Goal: Task Accomplishment & Management: Manage account settings

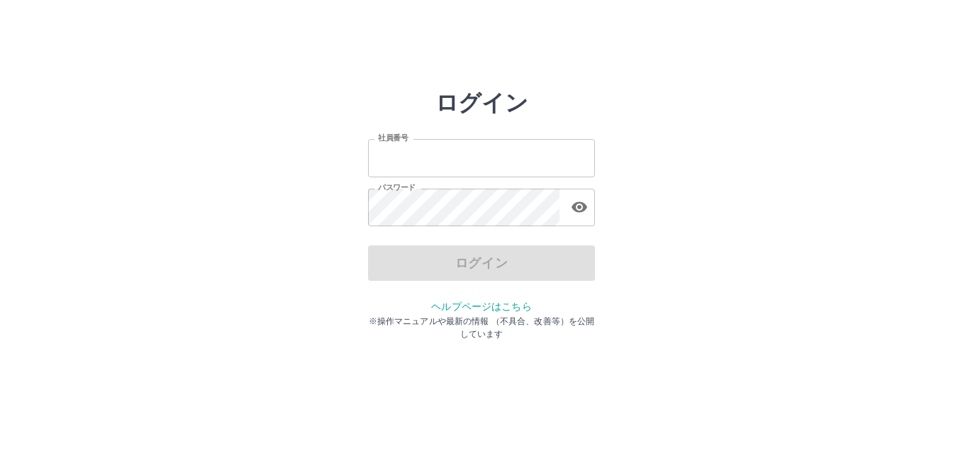
type input "*******"
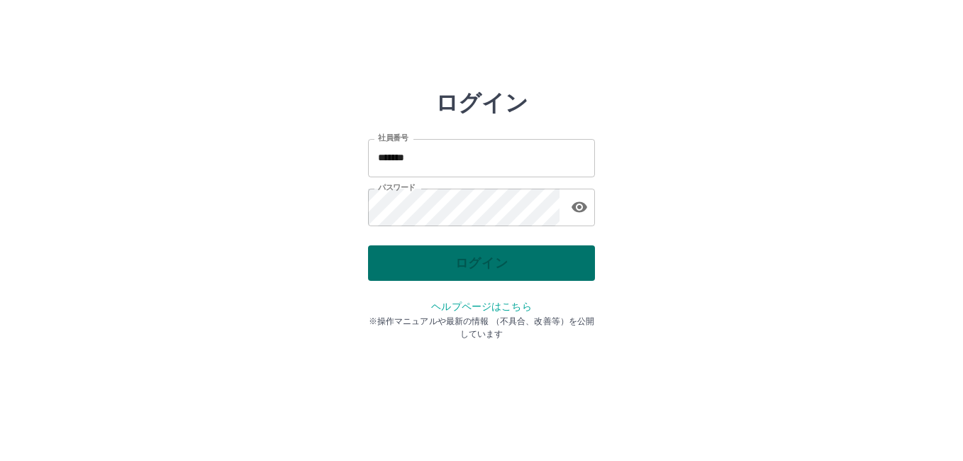
click at [478, 267] on div "ログイン" at bounding box center [481, 262] width 227 height 35
click at [481, 262] on button "ログイン" at bounding box center [481, 262] width 227 height 35
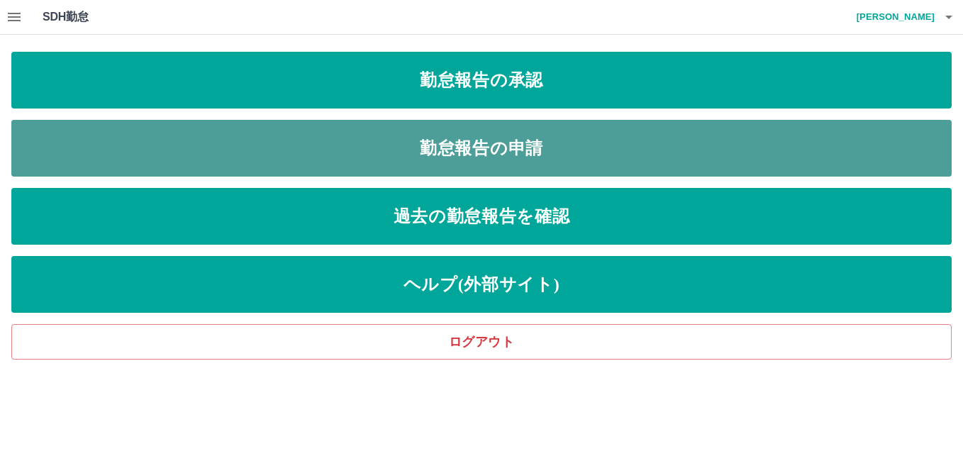
click at [563, 146] on link "勤怠報告の申請" at bounding box center [481, 148] width 940 height 57
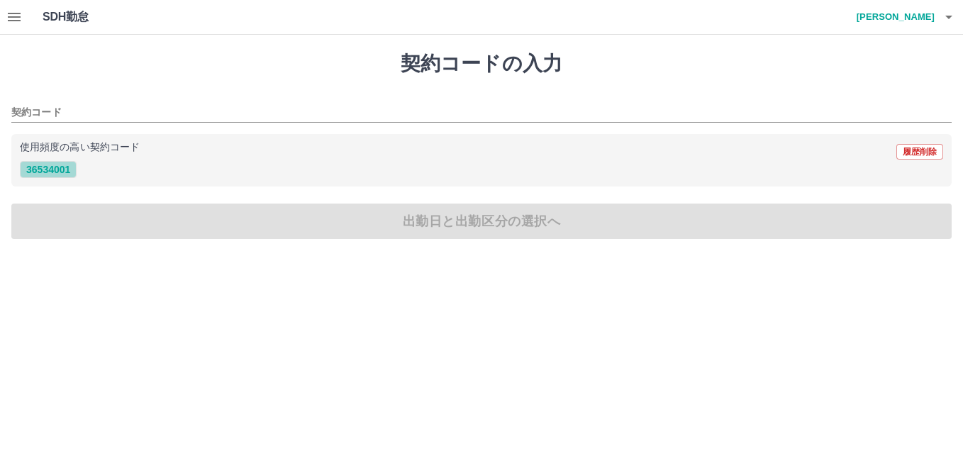
click at [58, 168] on button "36534001" at bounding box center [48, 169] width 57 height 17
type input "********"
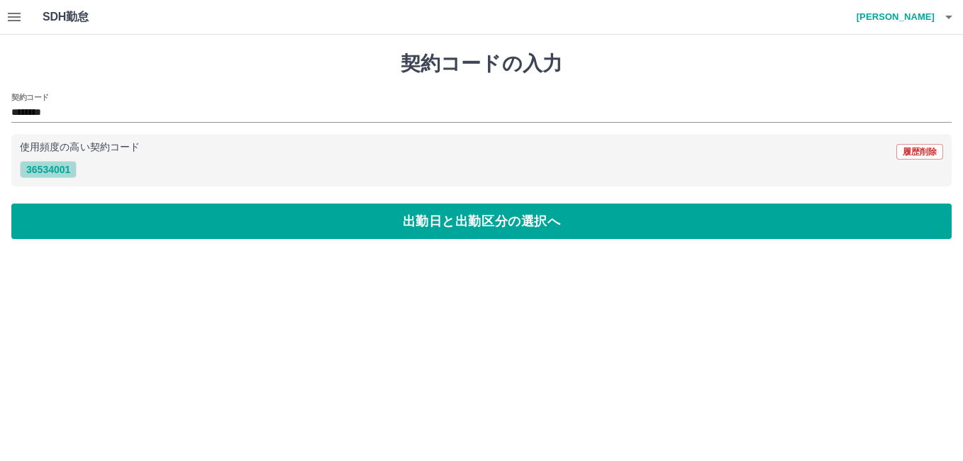
click at [59, 166] on button "36534001" at bounding box center [48, 169] width 57 height 17
click at [58, 166] on button "36534001" at bounding box center [48, 169] width 57 height 17
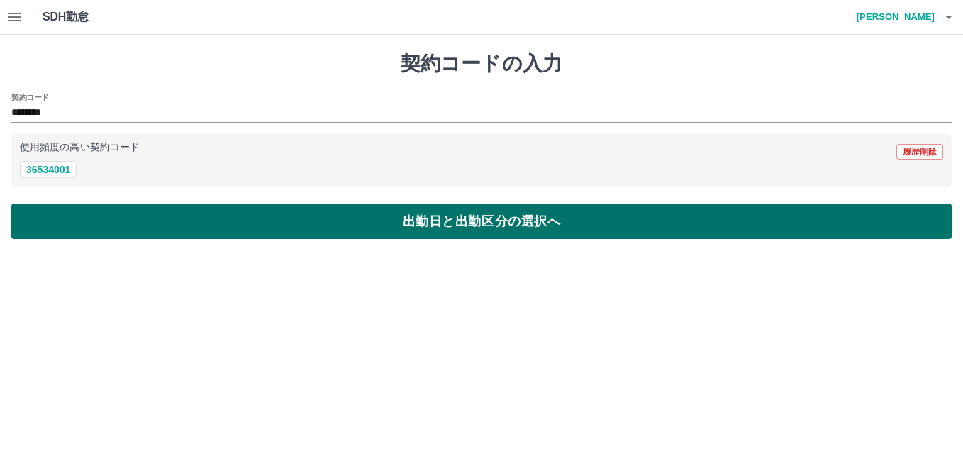
click at [137, 217] on button "出勤日と出勤区分の選択へ" at bounding box center [481, 220] width 940 height 35
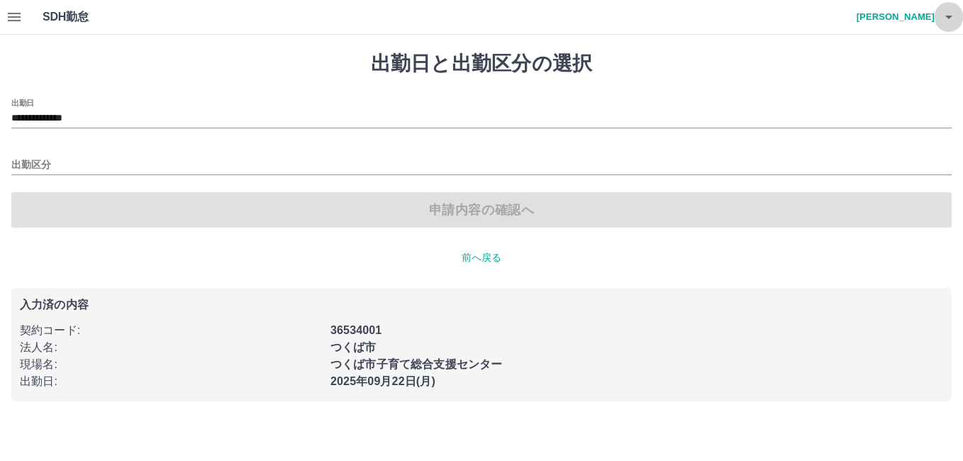
click at [945, 18] on icon "button" at bounding box center [948, 17] width 17 height 17
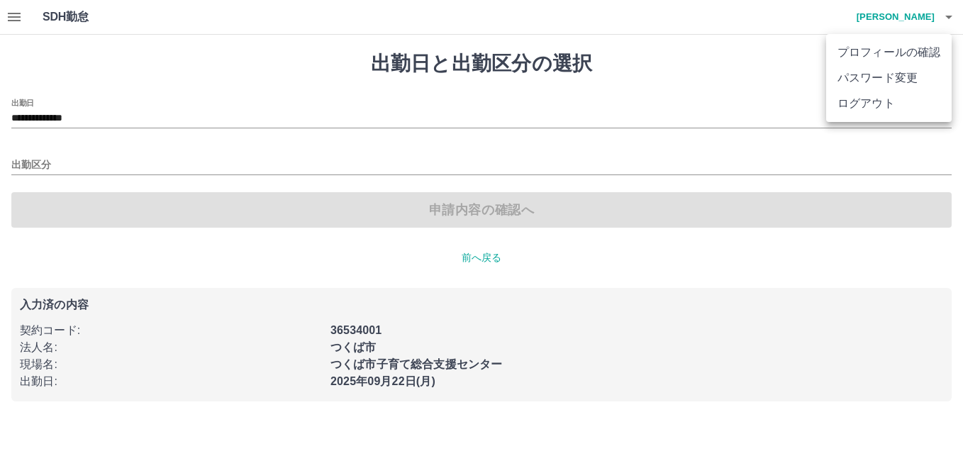
click at [12, 20] on div at bounding box center [481, 230] width 963 height 461
click at [12, 20] on icon "button" at bounding box center [14, 17] width 13 height 9
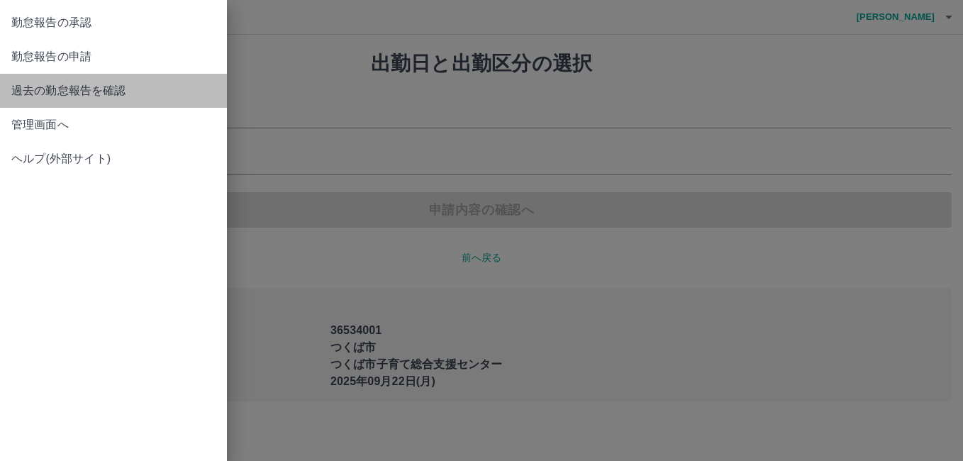
click at [54, 94] on span "過去の勤怠報告を確認" at bounding box center [113, 90] width 204 height 17
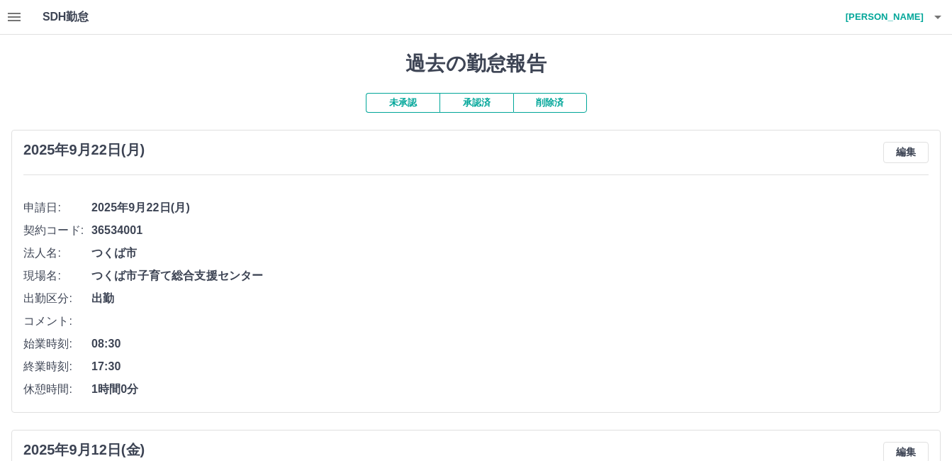
click at [420, 101] on button "未承認" at bounding box center [403, 103] width 74 height 20
click at [495, 101] on button "承認済" at bounding box center [477, 103] width 74 height 20
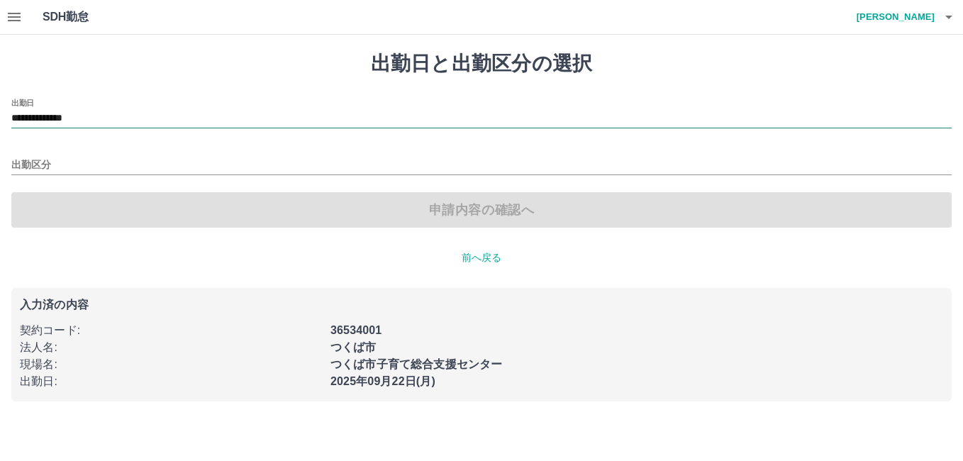
click at [74, 113] on input "**********" at bounding box center [481, 119] width 940 height 18
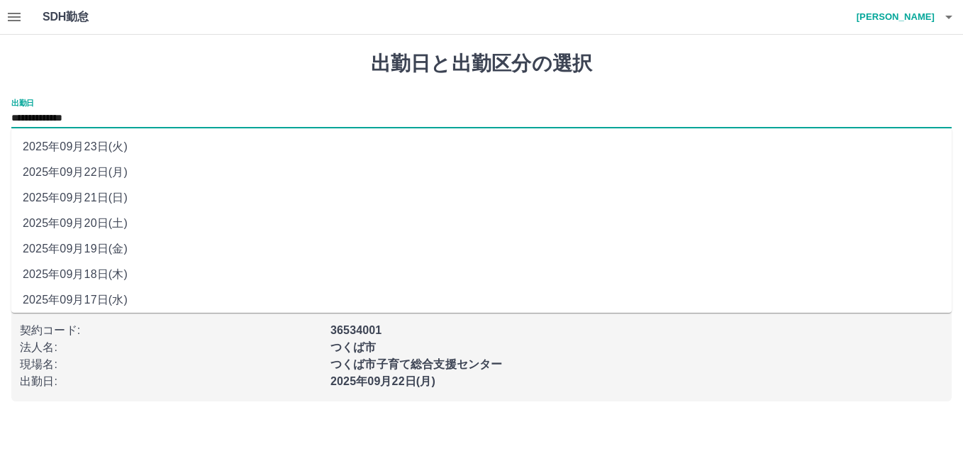
click at [94, 259] on li "2025年09月19日(金)" at bounding box center [481, 249] width 940 height 26
type input "**********"
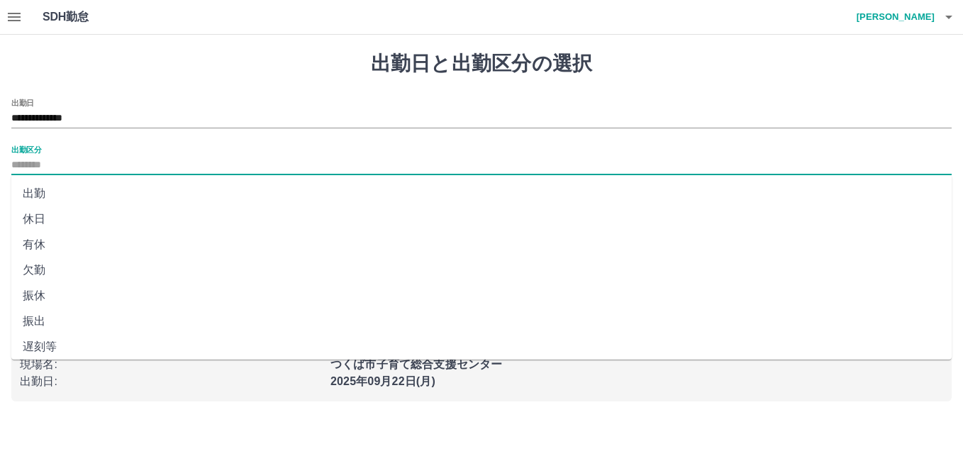
click at [16, 158] on input "出勤区分" at bounding box center [481, 166] width 940 height 18
click at [33, 193] on li "出勤" at bounding box center [481, 194] width 940 height 26
type input "**"
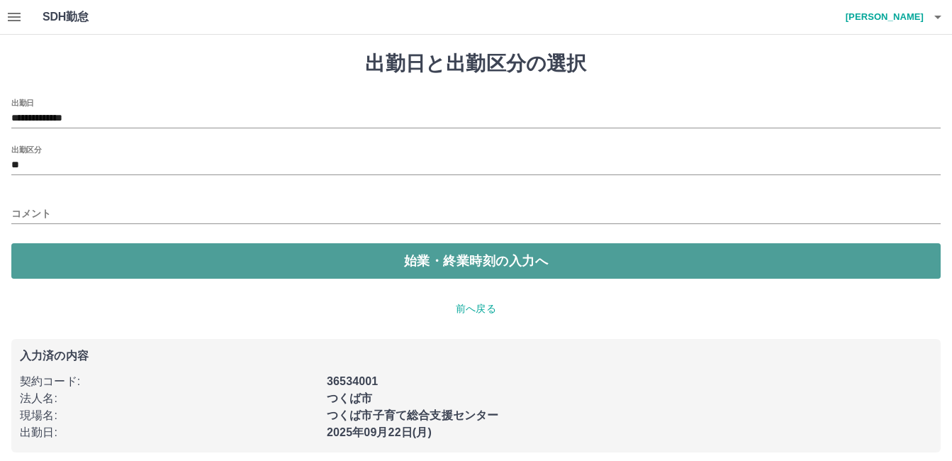
click at [57, 254] on button "始業・終業時刻の入力へ" at bounding box center [475, 260] width 929 height 35
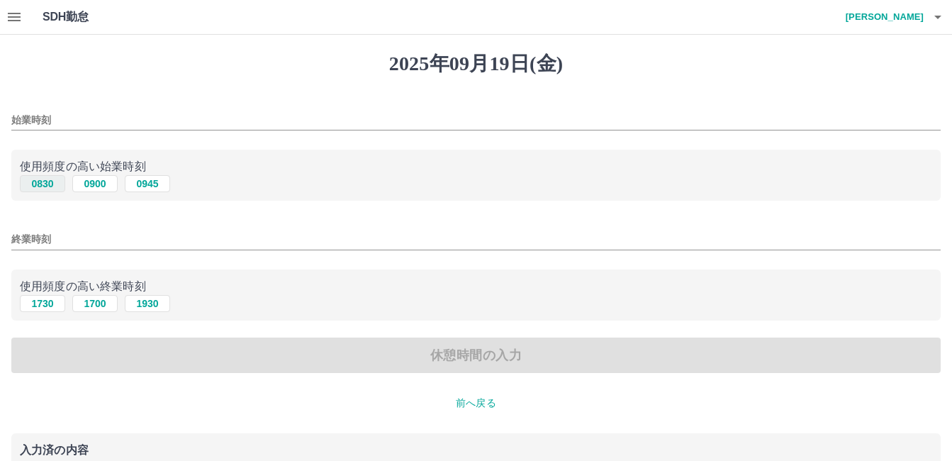
click at [45, 186] on button "0830" at bounding box center [42, 183] width 45 height 17
type input "****"
click at [40, 300] on button "1730" at bounding box center [42, 303] width 45 height 17
type input "****"
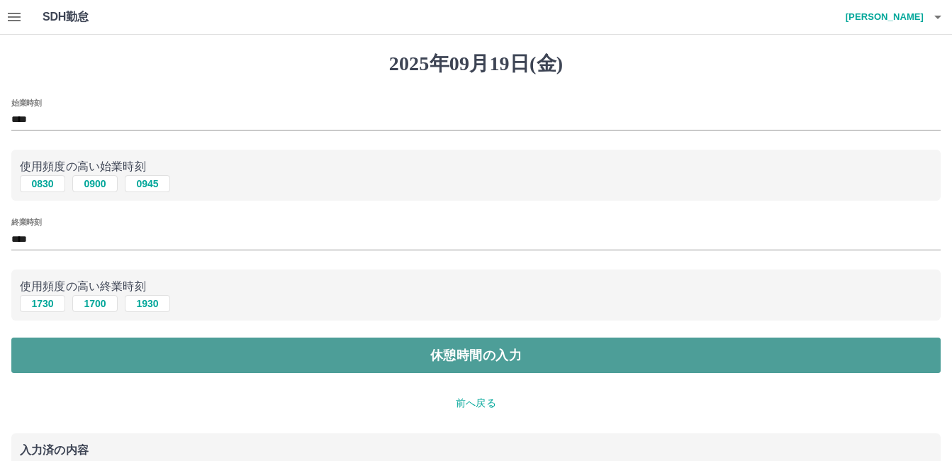
click at [54, 359] on button "休憩時間の入力" at bounding box center [475, 354] width 929 height 35
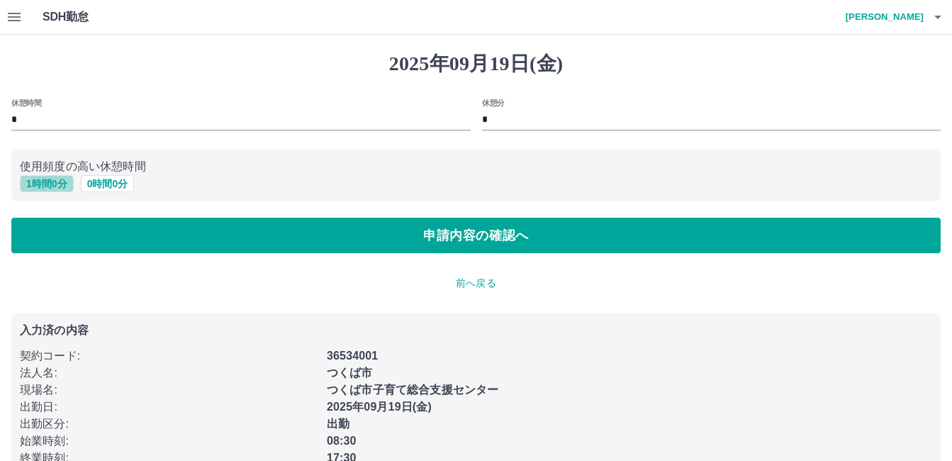
click at [45, 182] on button "1 時間 0 分" at bounding box center [47, 183] width 54 height 17
type input "*"
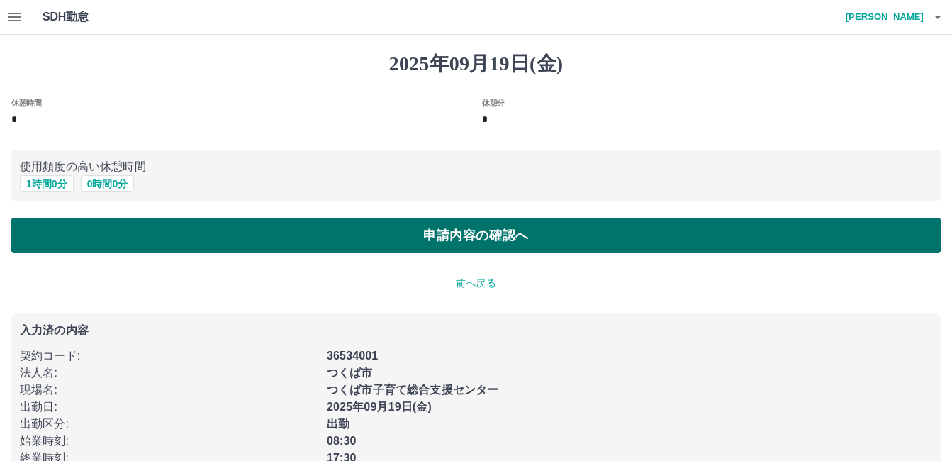
click at [60, 229] on button "申請内容の確認へ" at bounding box center [475, 235] width 929 height 35
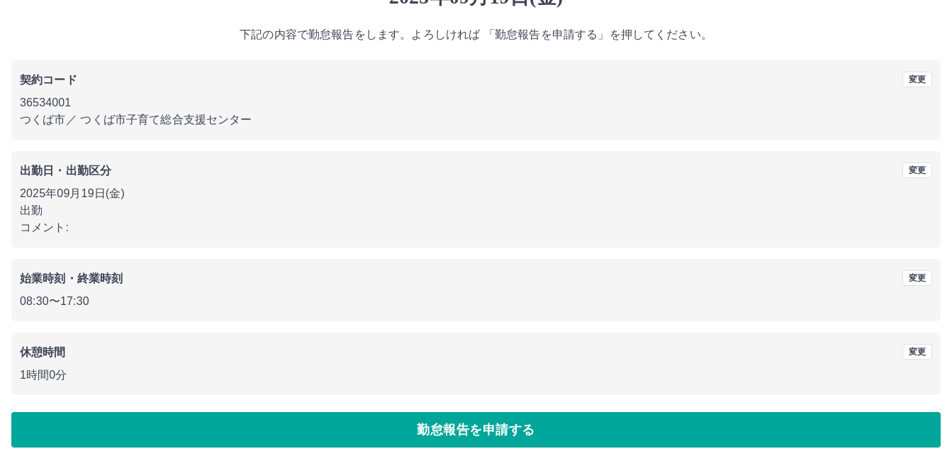
scroll to position [70, 0]
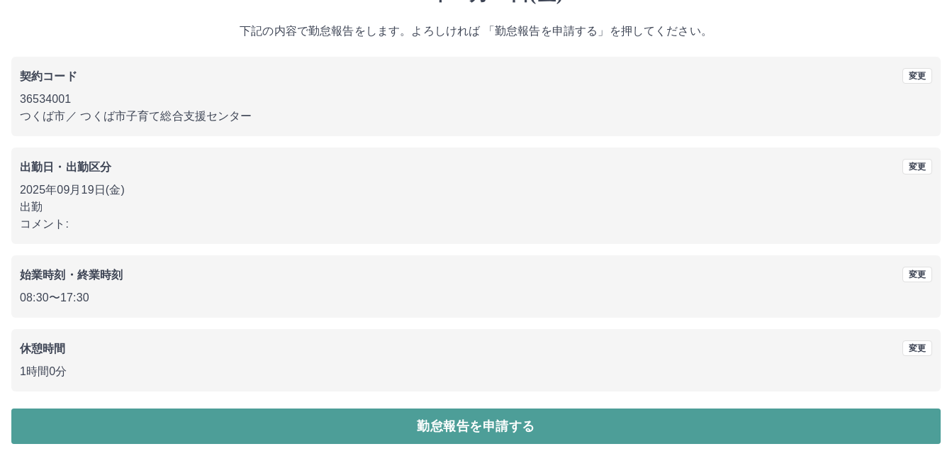
click at [574, 437] on button "勤怠報告を申請する" at bounding box center [475, 425] width 929 height 35
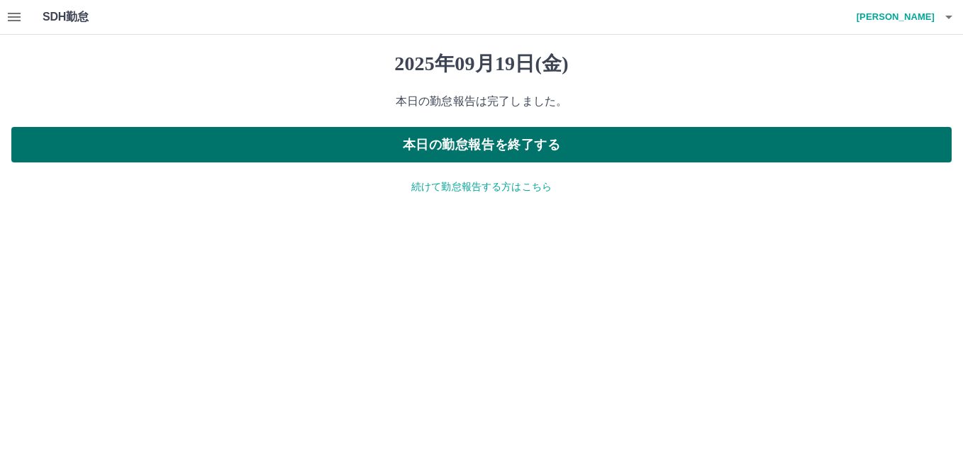
click at [755, 136] on button "本日の勤怠報告を終了する" at bounding box center [481, 144] width 940 height 35
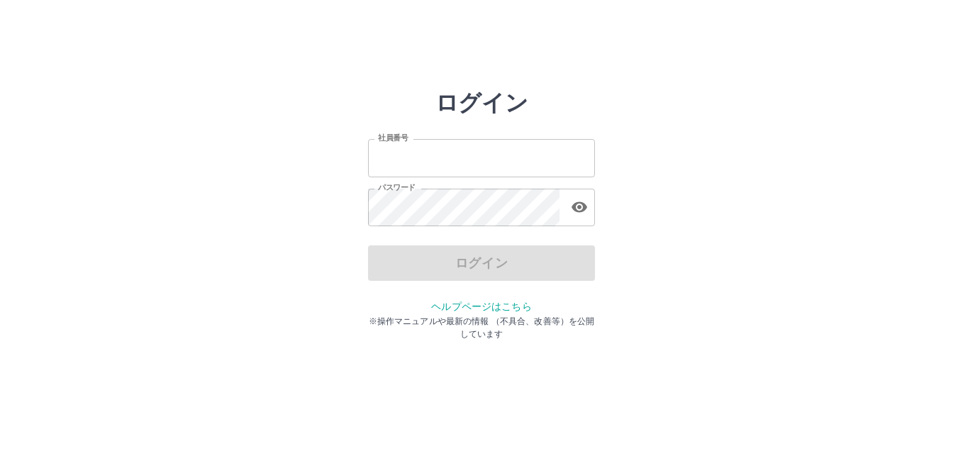
type input "*******"
click at [491, 257] on div "ログイン" at bounding box center [481, 262] width 227 height 35
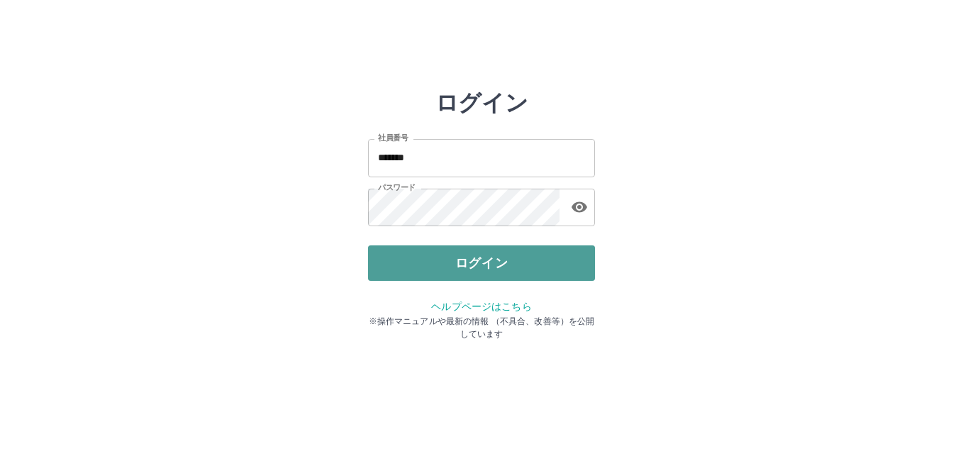
click at [491, 257] on button "ログイン" at bounding box center [481, 262] width 227 height 35
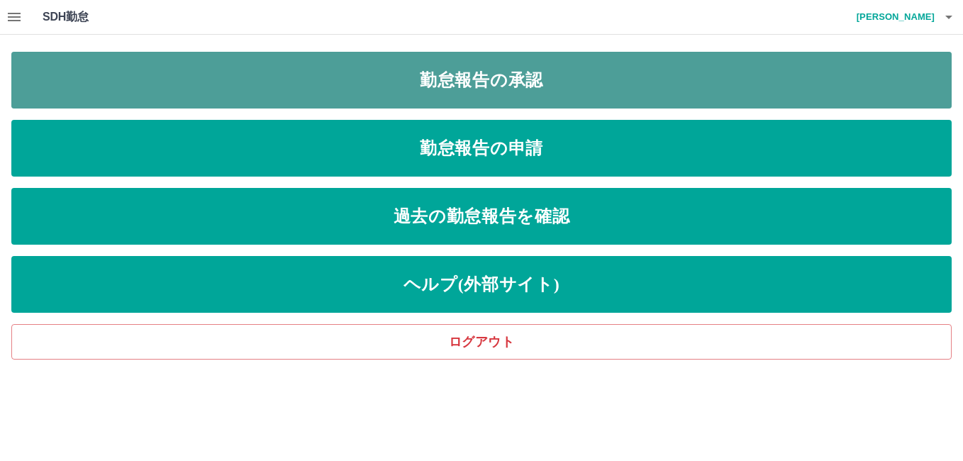
click at [581, 74] on link "勤怠報告の承認" at bounding box center [481, 80] width 940 height 57
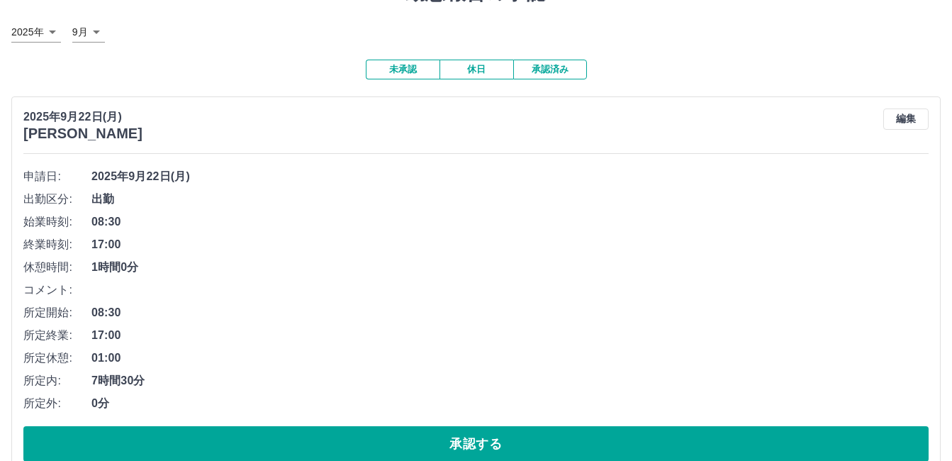
scroll to position [142, 0]
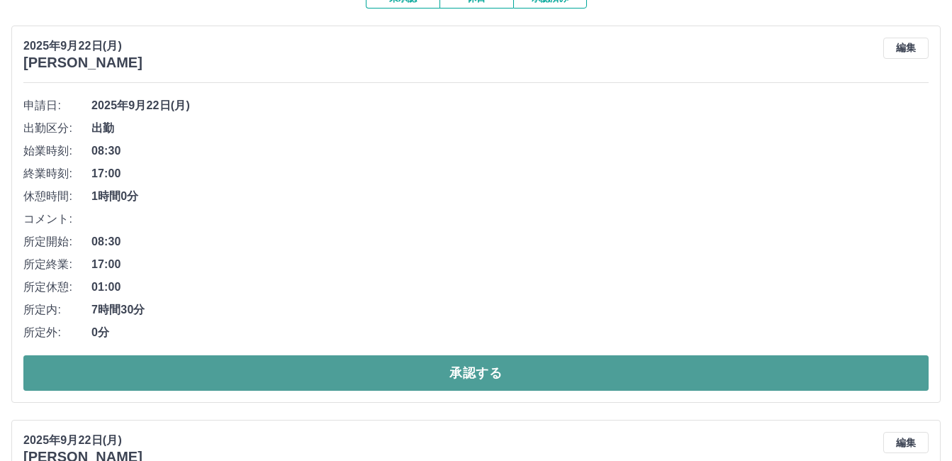
click at [574, 372] on button "承認する" at bounding box center [475, 372] width 905 height 35
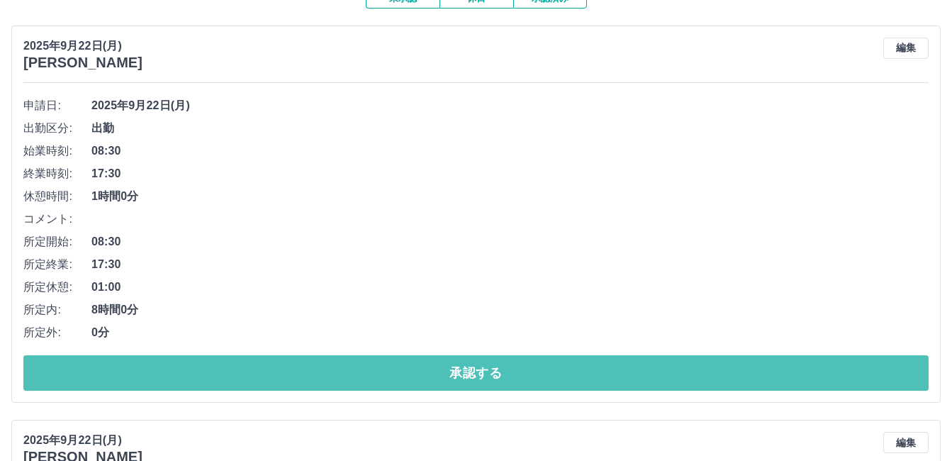
click at [574, 372] on button "承認する" at bounding box center [475, 372] width 905 height 35
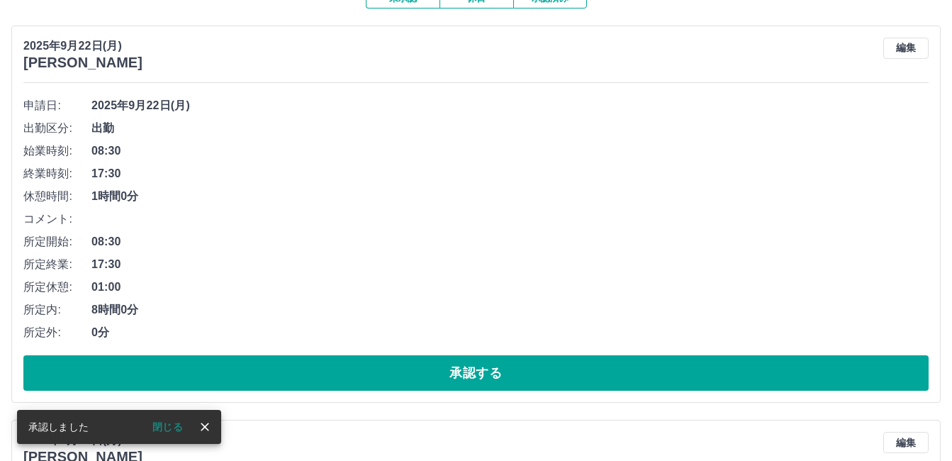
click at [574, 372] on button "承認する" at bounding box center [475, 372] width 905 height 35
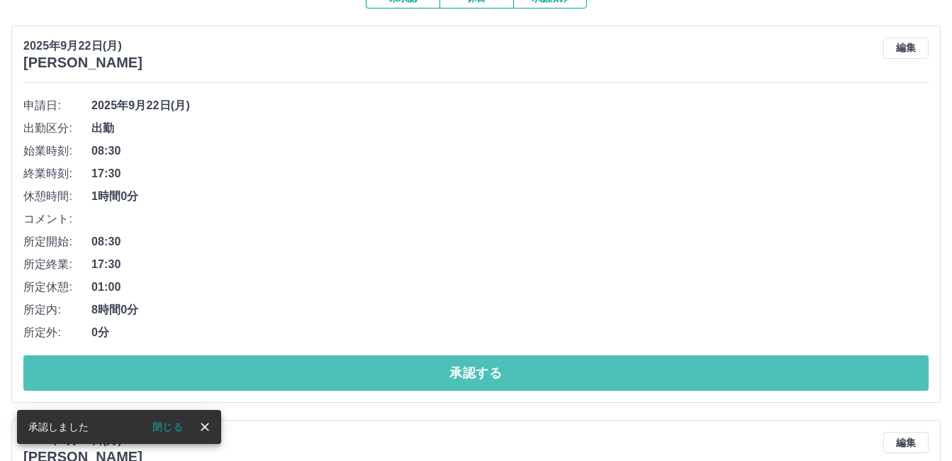
click at [574, 372] on button "承認する" at bounding box center [475, 372] width 905 height 35
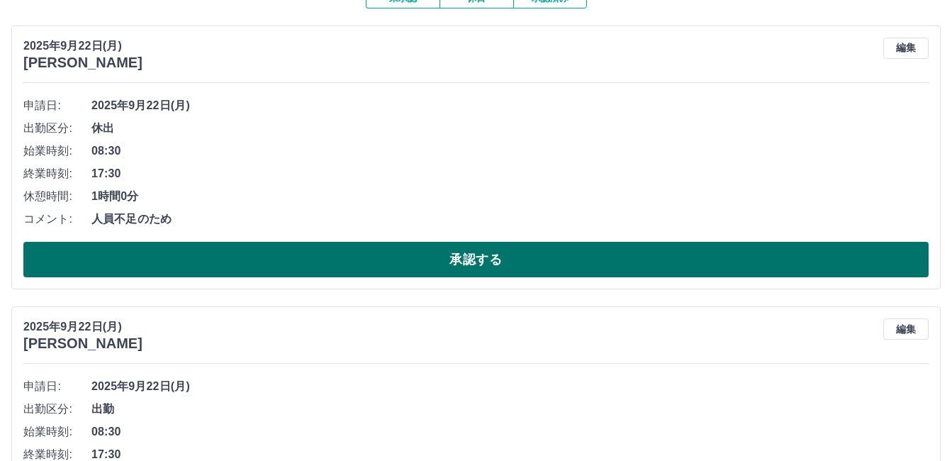
click at [471, 254] on button "承認する" at bounding box center [475, 259] width 905 height 35
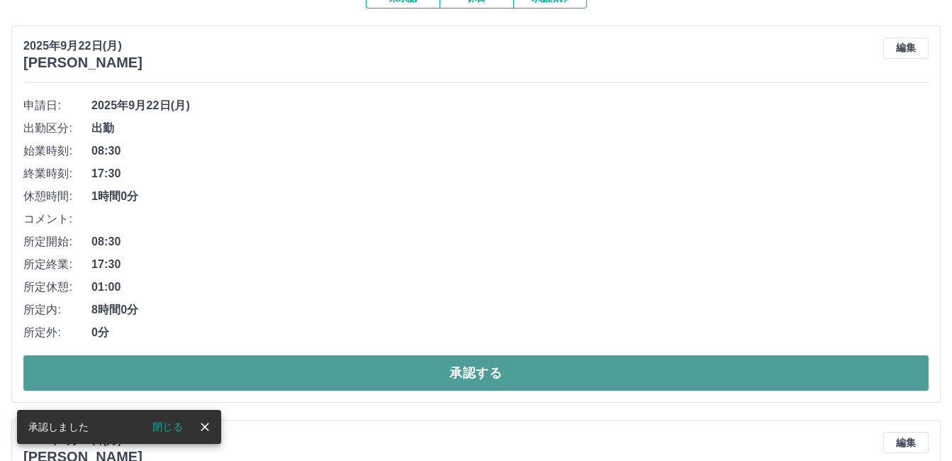
click at [395, 370] on button "承認する" at bounding box center [475, 372] width 905 height 35
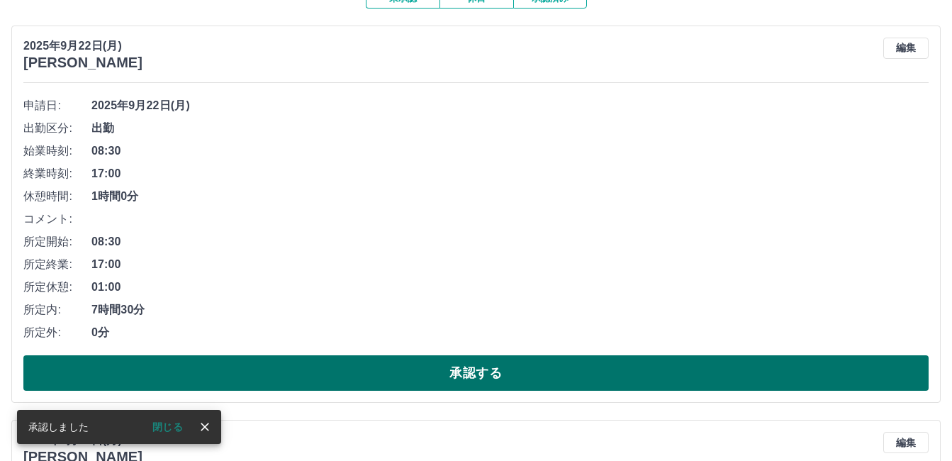
click at [419, 368] on button "承認する" at bounding box center [475, 372] width 905 height 35
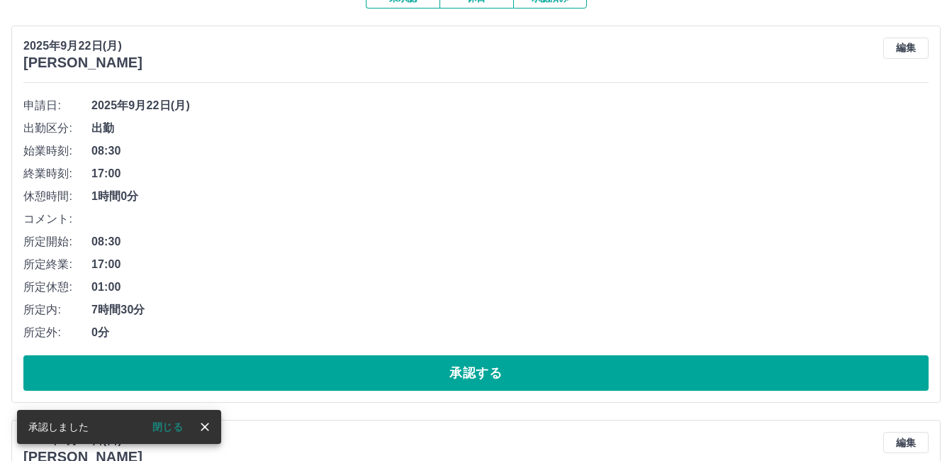
click at [419, 368] on button "承認する" at bounding box center [475, 372] width 905 height 35
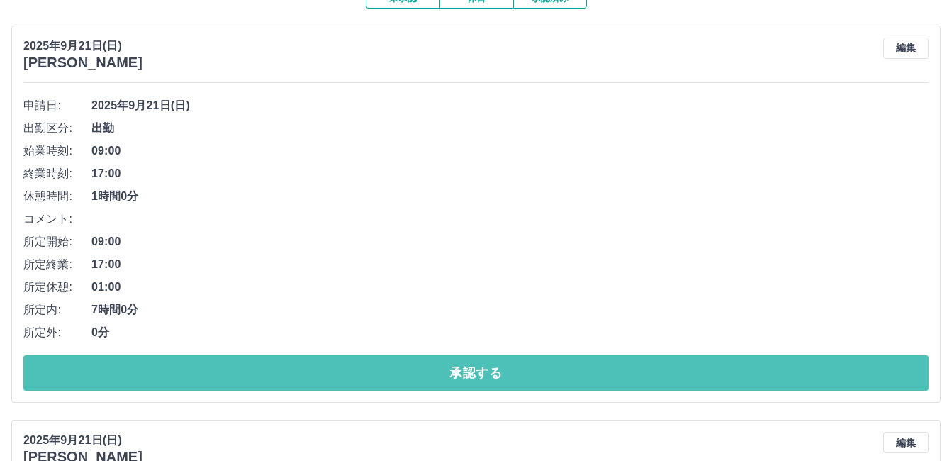
click at [419, 368] on button "承認する" at bounding box center [475, 372] width 905 height 35
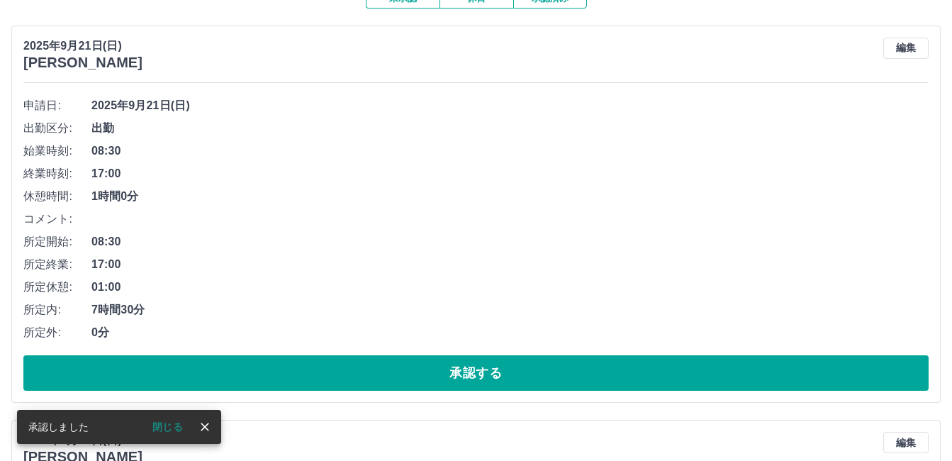
click at [419, 368] on button "承認する" at bounding box center [475, 372] width 905 height 35
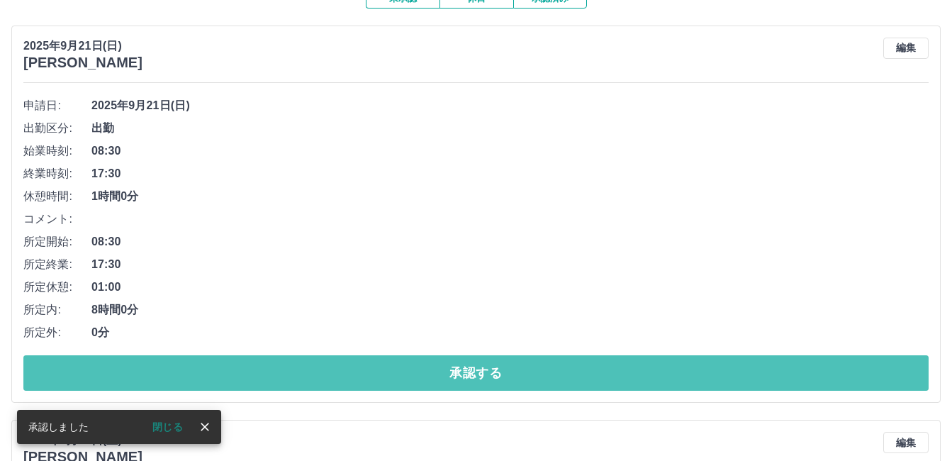
click at [419, 368] on button "承認する" at bounding box center [475, 372] width 905 height 35
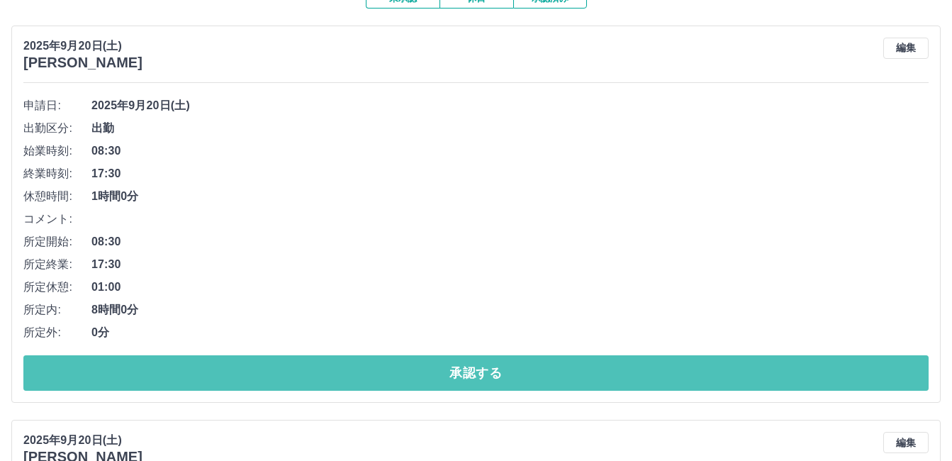
click at [419, 368] on button "承認する" at bounding box center [475, 372] width 905 height 35
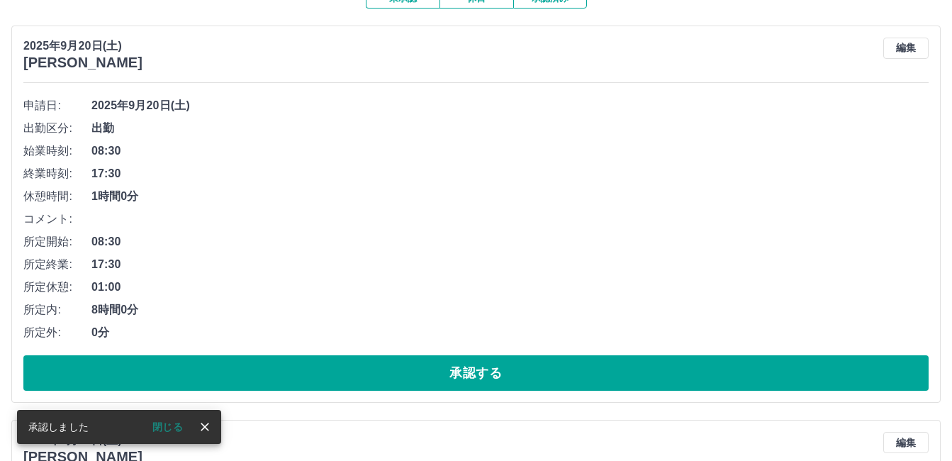
click at [419, 368] on button "承認する" at bounding box center [475, 372] width 905 height 35
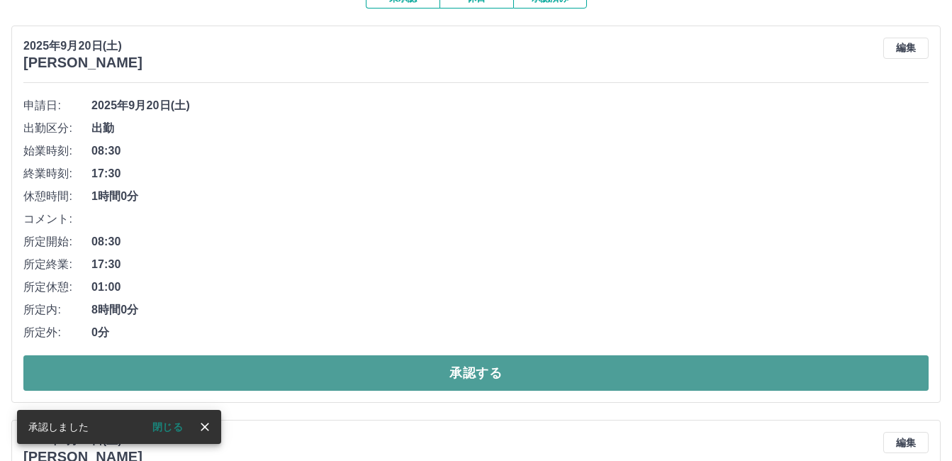
click at [454, 373] on button "承認する" at bounding box center [475, 372] width 905 height 35
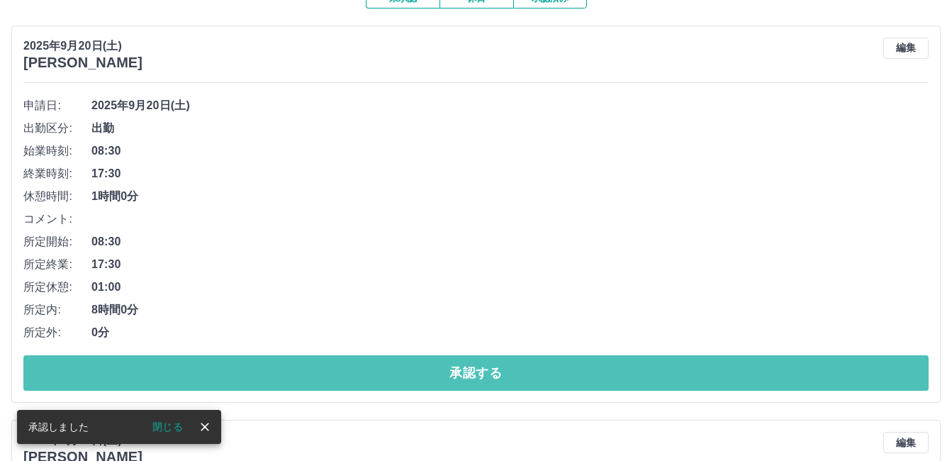
click at [454, 374] on button "承認する" at bounding box center [475, 372] width 905 height 35
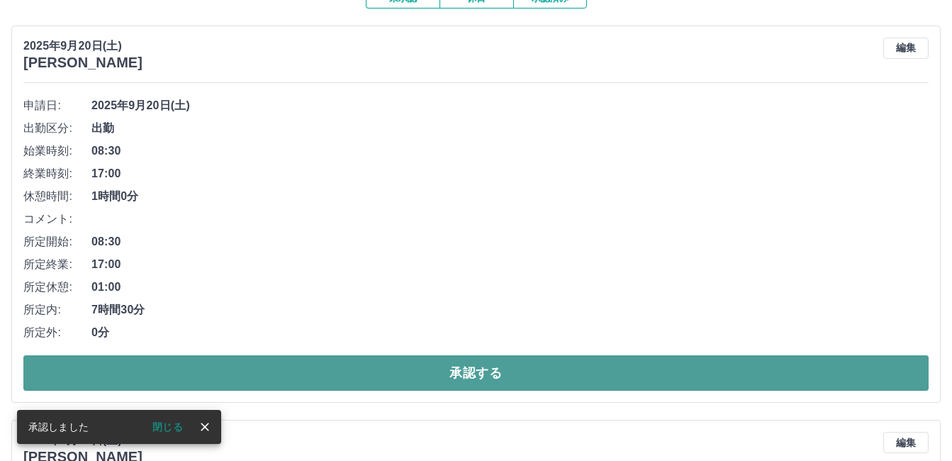
click at [453, 374] on button "承認する" at bounding box center [475, 372] width 905 height 35
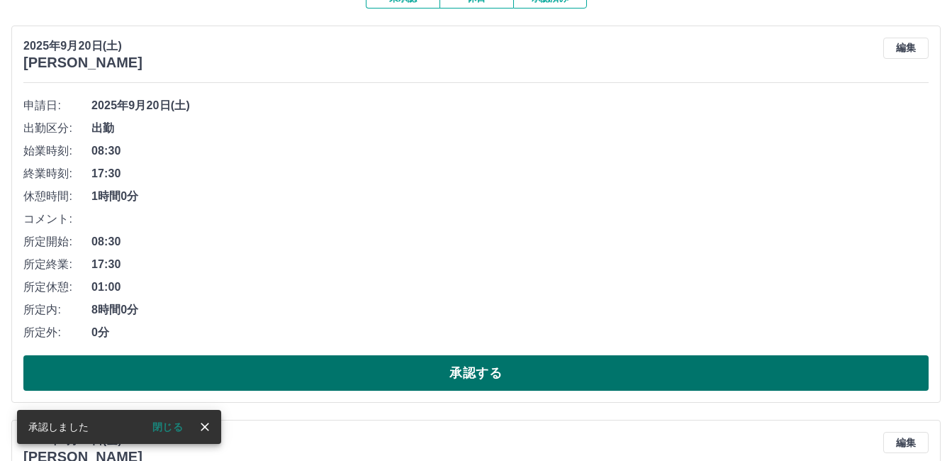
click at [458, 374] on button "承認する" at bounding box center [475, 372] width 905 height 35
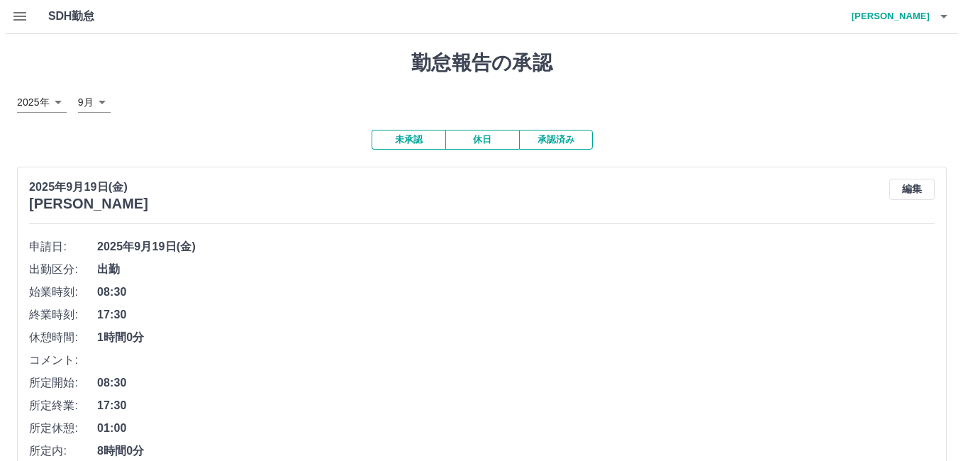
scroll to position [0, 0]
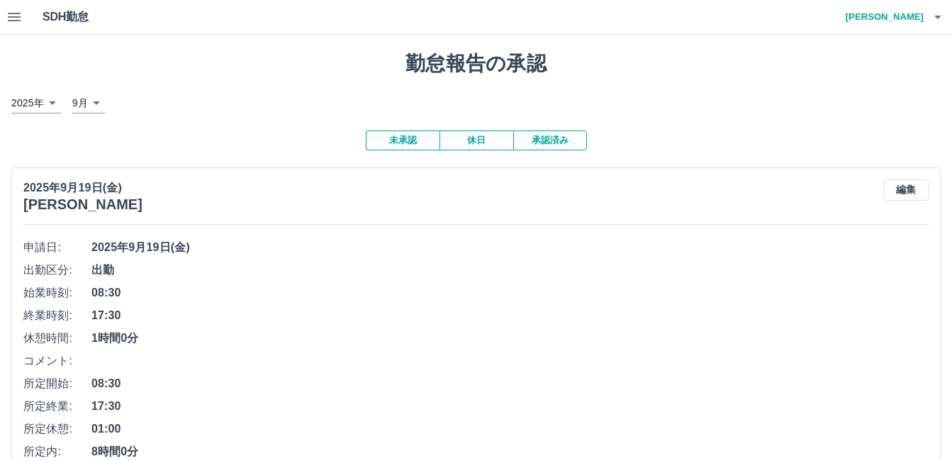
click at [936, 18] on icon "button" at bounding box center [937, 17] width 17 height 17
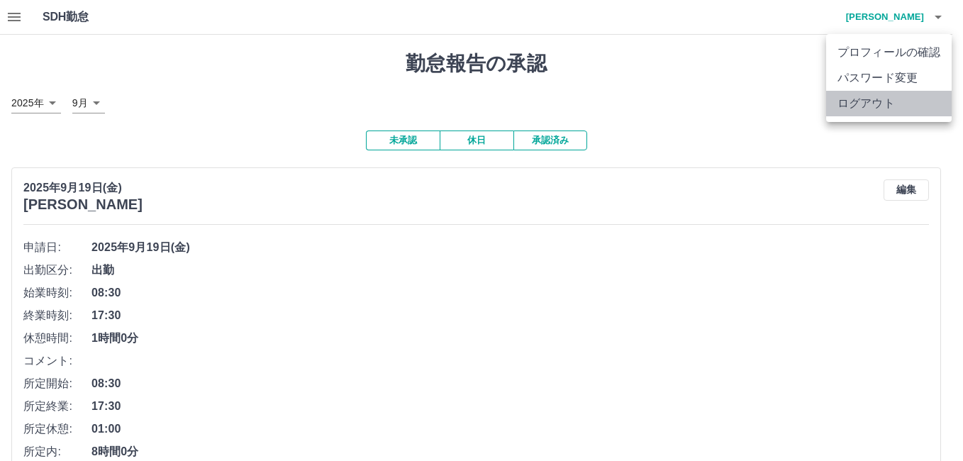
click at [863, 108] on li "ログアウト" at bounding box center [888, 104] width 125 height 26
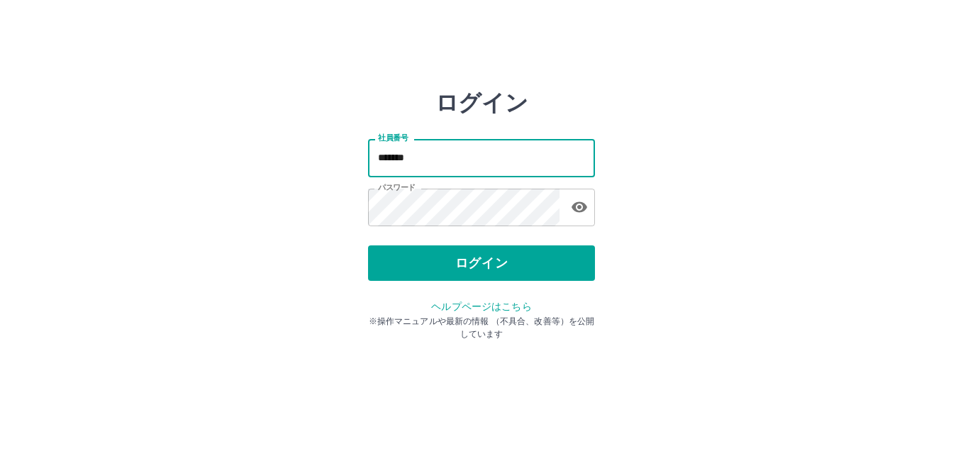
type input "*******"
click at [721, 173] on div "ログイン 社員番号 ******* 社員番号 パスワード パスワード ログイン ヘルプページはこちら ※操作マニュアルや最新の情報 （不具合、改善等）を公開し…" at bounding box center [481, 202] width 851 height 227
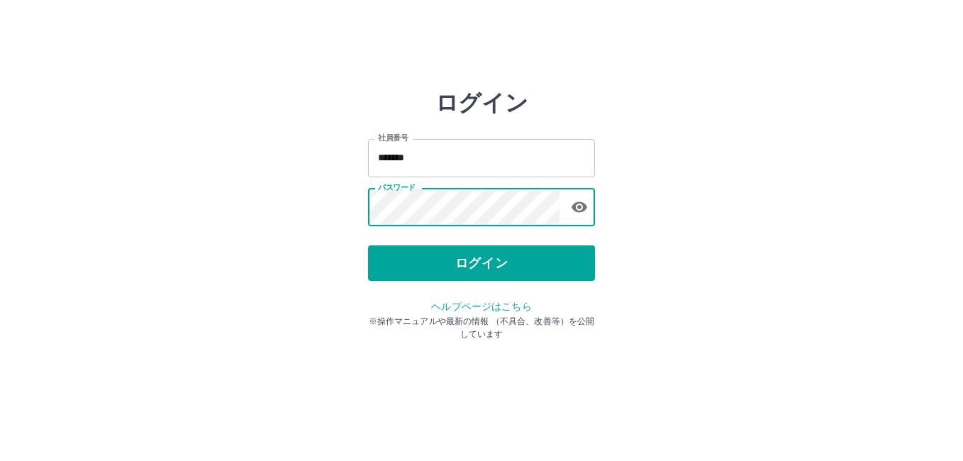
click at [716, 219] on div "ログイン 社員番号 ******* 社員番号 パスワード パスワード ログイン ヘルプページはこちら ※操作マニュアルや最新の情報 （不具合、改善等）を公開し…" at bounding box center [481, 202] width 851 height 227
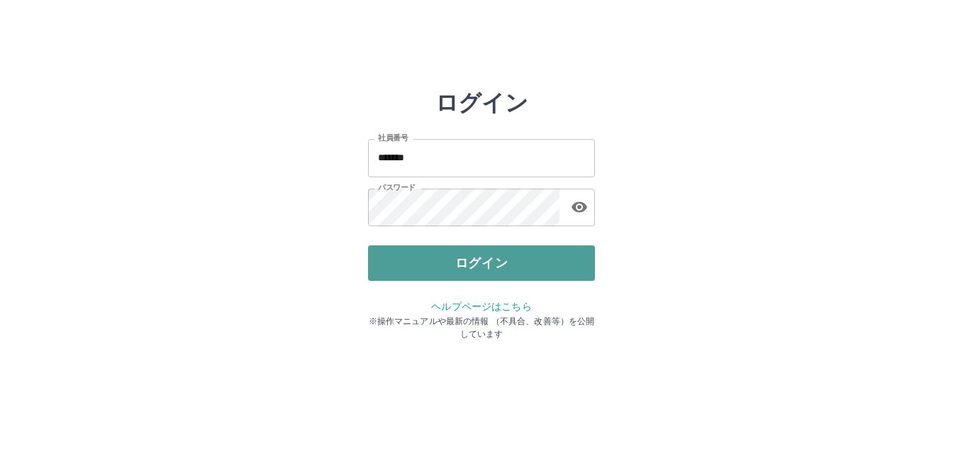
click at [581, 259] on button "ログイン" at bounding box center [481, 262] width 227 height 35
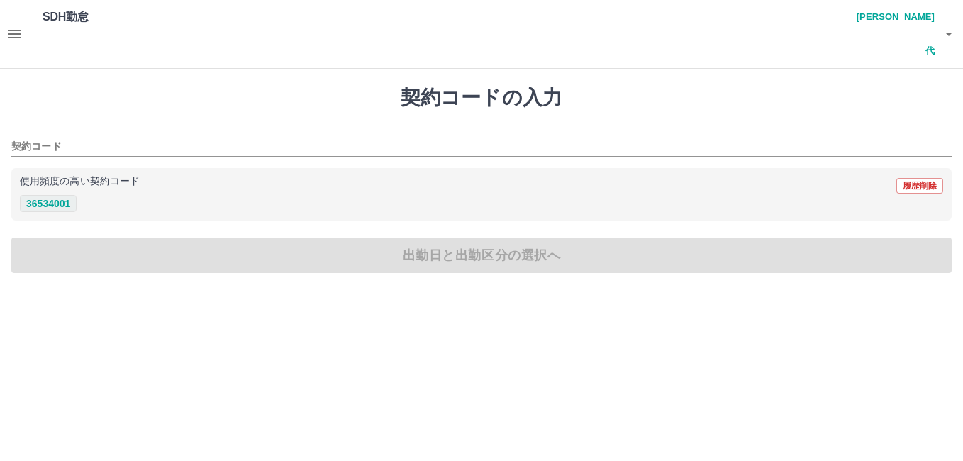
click at [44, 195] on button "36534001" at bounding box center [48, 203] width 57 height 17
type input "********"
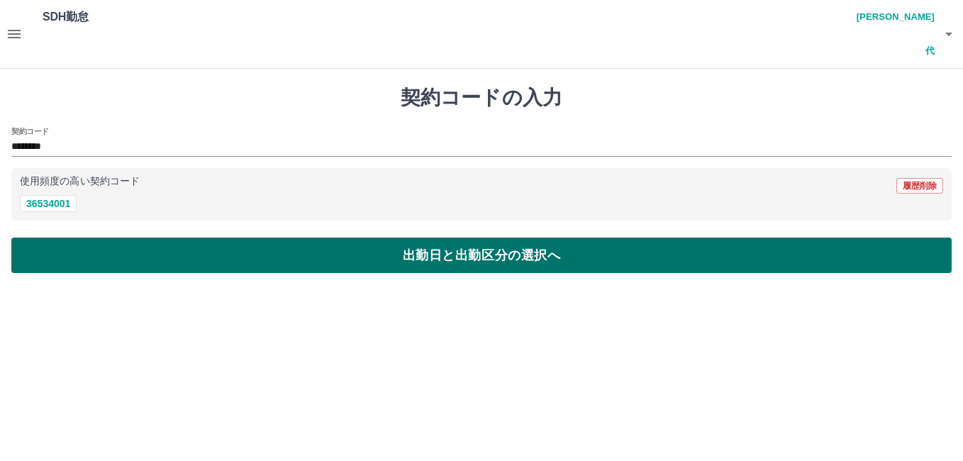
click at [55, 238] on button "出勤日と出勤区分の選択へ" at bounding box center [481, 255] width 940 height 35
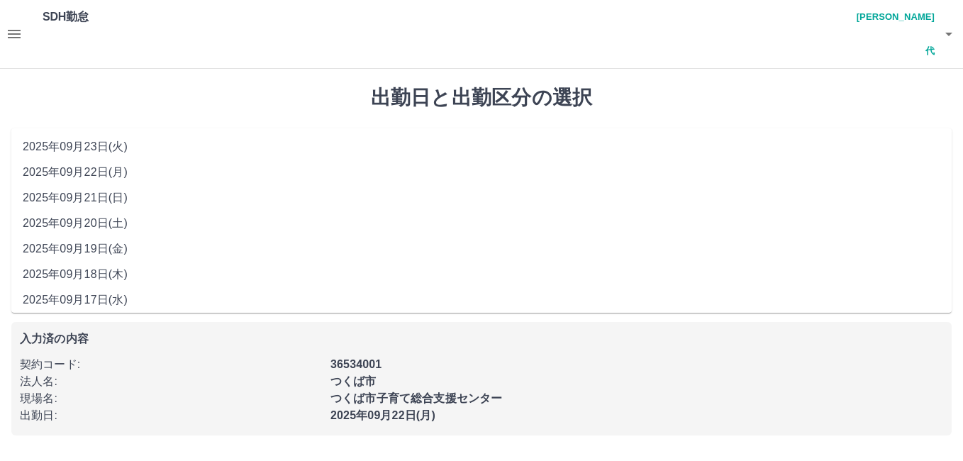
click at [62, 144] on input "**********" at bounding box center [481, 153] width 940 height 18
click at [83, 297] on li "2025年09月17日(水)" at bounding box center [481, 300] width 940 height 26
type input "**********"
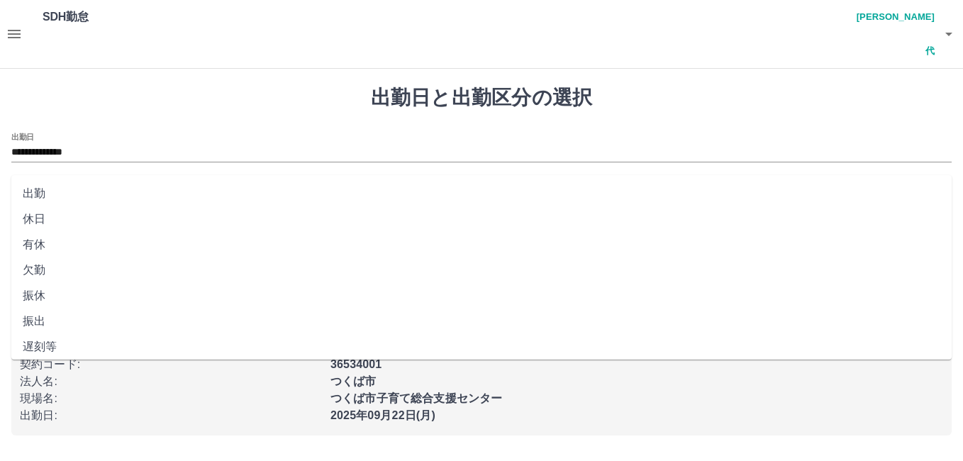
click at [32, 191] on input "出勤区分" at bounding box center [481, 200] width 940 height 18
click at [36, 246] on li "有休" at bounding box center [481, 245] width 940 height 26
type input "**"
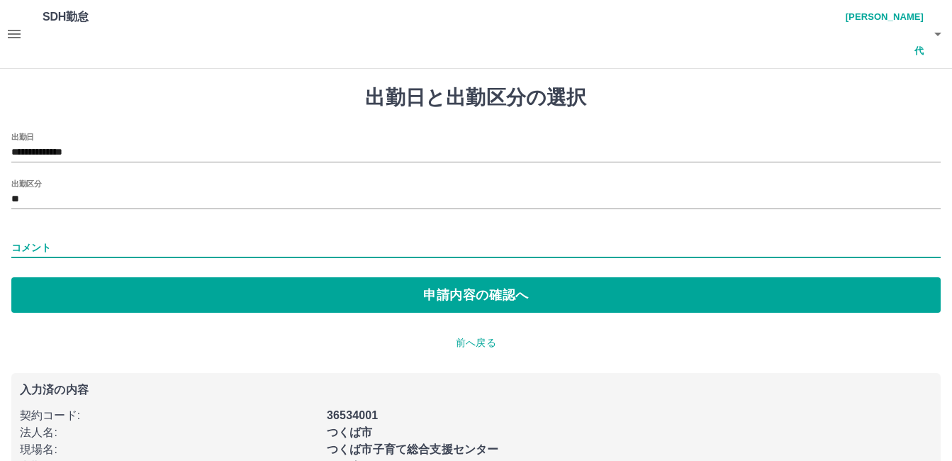
click at [19, 238] on input "コメント" at bounding box center [475, 248] width 929 height 21
type input "****"
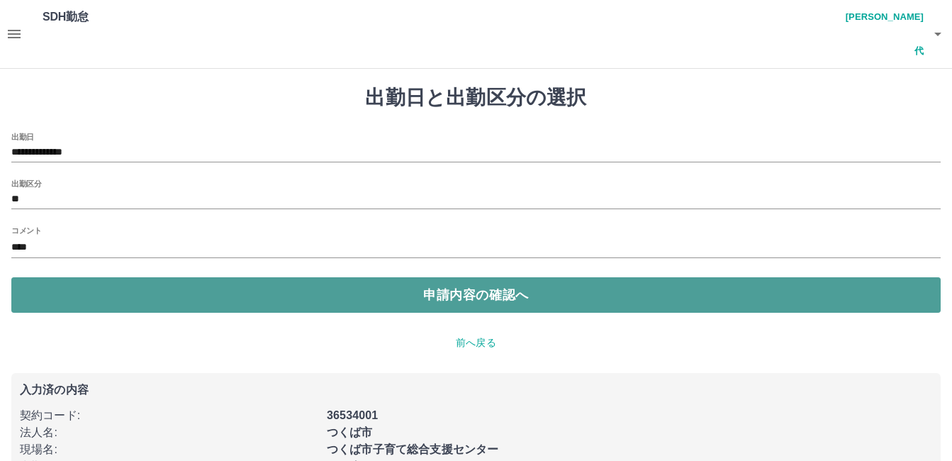
click at [454, 277] on button "申請内容の確認へ" at bounding box center [475, 294] width 929 height 35
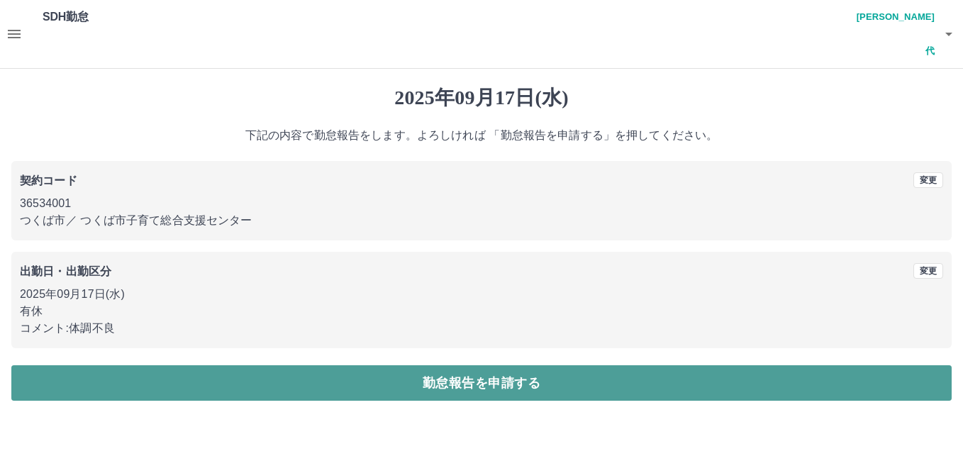
click at [474, 365] on button "勤怠報告を申請する" at bounding box center [481, 382] width 940 height 35
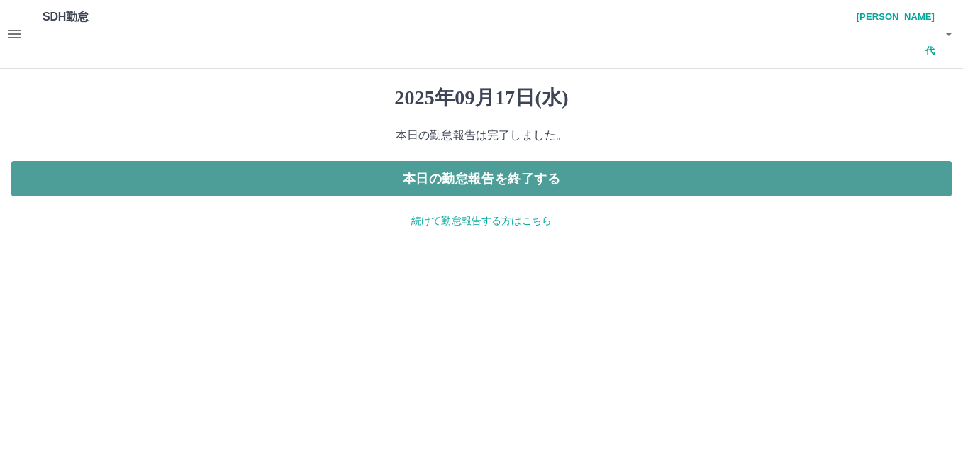
click at [469, 161] on button "本日の勤怠報告を終了する" at bounding box center [481, 178] width 940 height 35
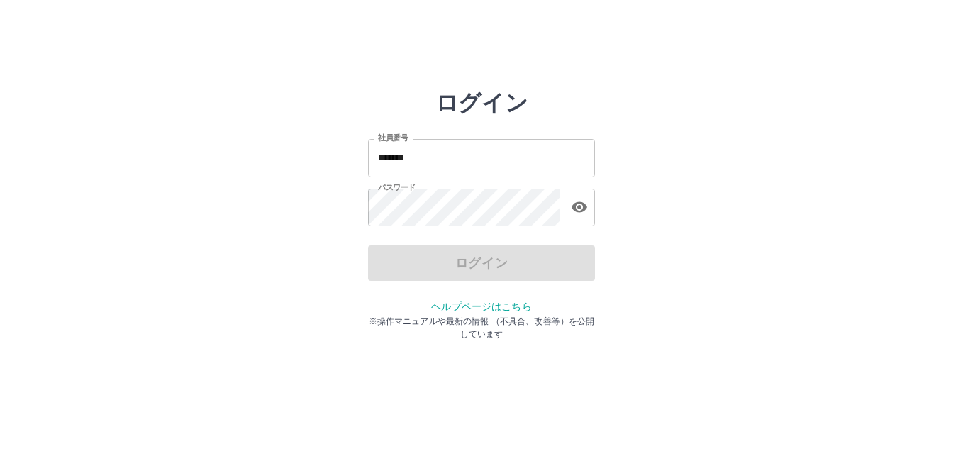
click at [420, 160] on input "*******" at bounding box center [481, 158] width 227 height 38
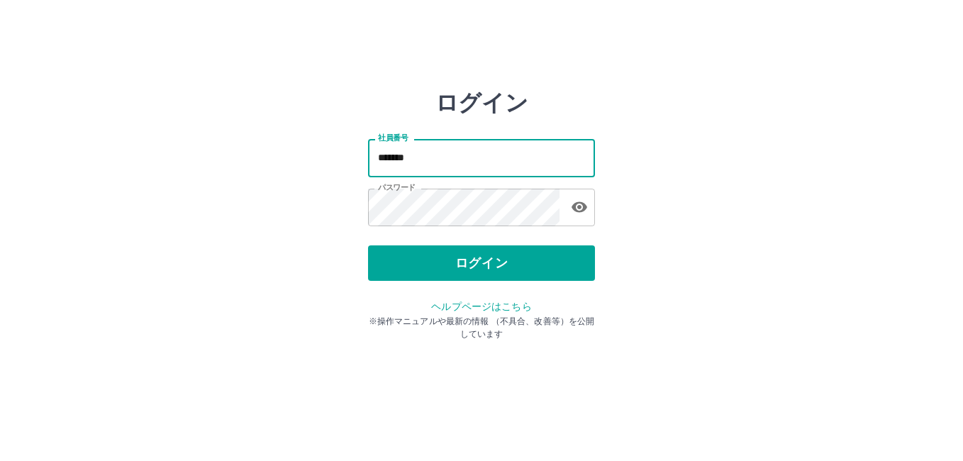
type input "*******"
click at [832, 190] on div "ログイン 社員番号 ******* 社員番号 パスワード パスワード ログイン ヘルプページはこちら ※操作マニュアルや最新の情報 （不具合、改善等）を公開し…" at bounding box center [481, 202] width 851 height 227
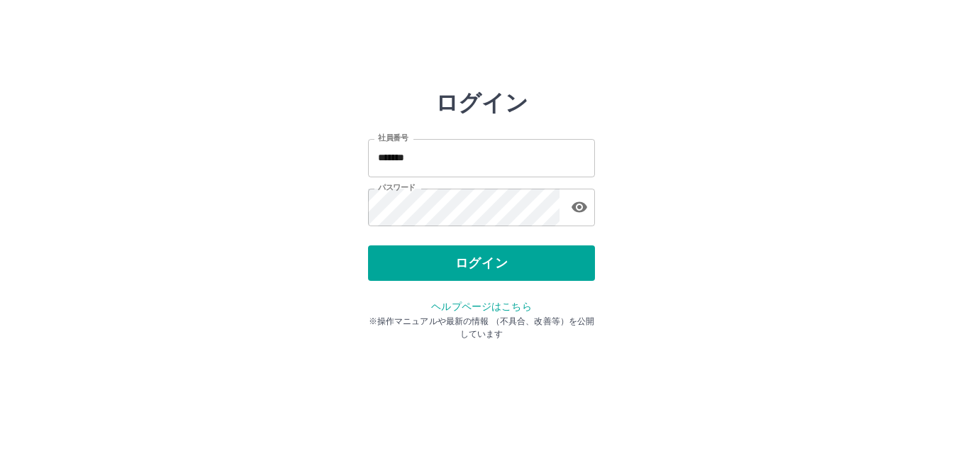
click at [657, 255] on div "ログイン 社員番号 ******* 社員番号 パスワード パスワード ログイン ヘルプページはこちら ※操作マニュアルや最新の情報 （不具合、改善等）を公開し…" at bounding box center [481, 202] width 851 height 227
click at [554, 273] on button "ログイン" at bounding box center [481, 262] width 227 height 35
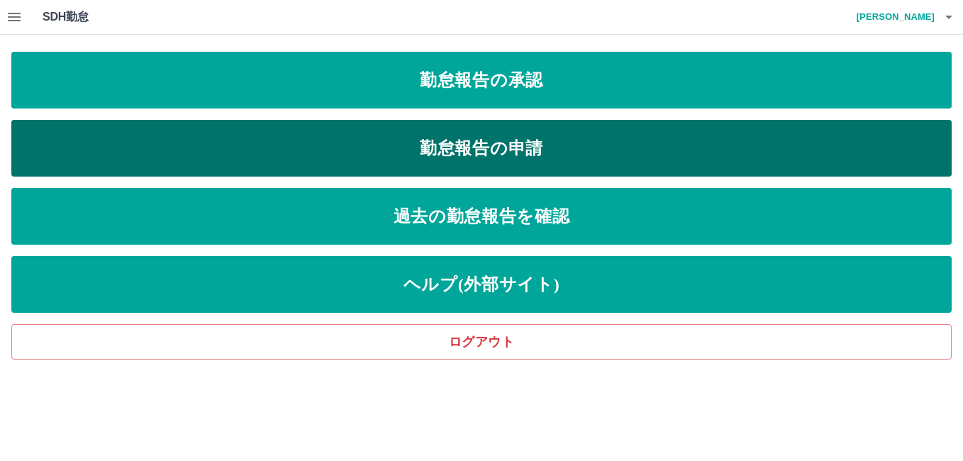
click at [519, 140] on link "勤怠報告の申請" at bounding box center [481, 148] width 940 height 57
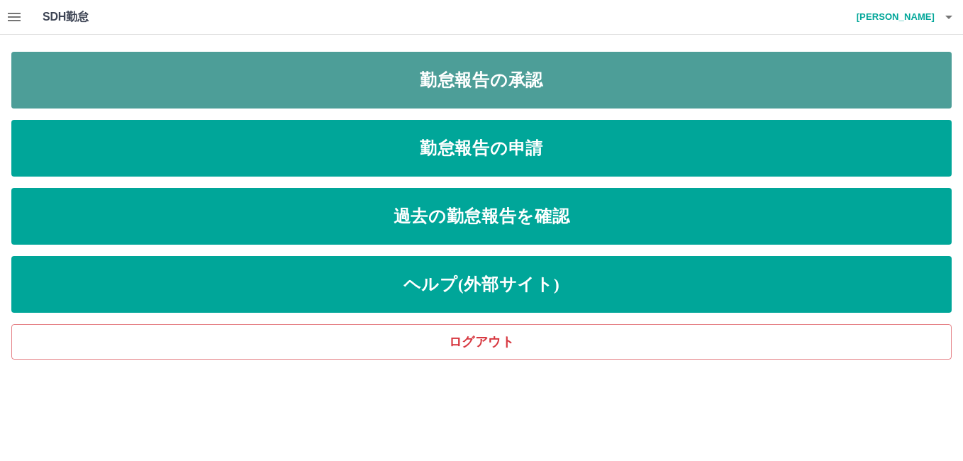
click at [441, 84] on link "勤怠報告の承認" at bounding box center [481, 80] width 940 height 57
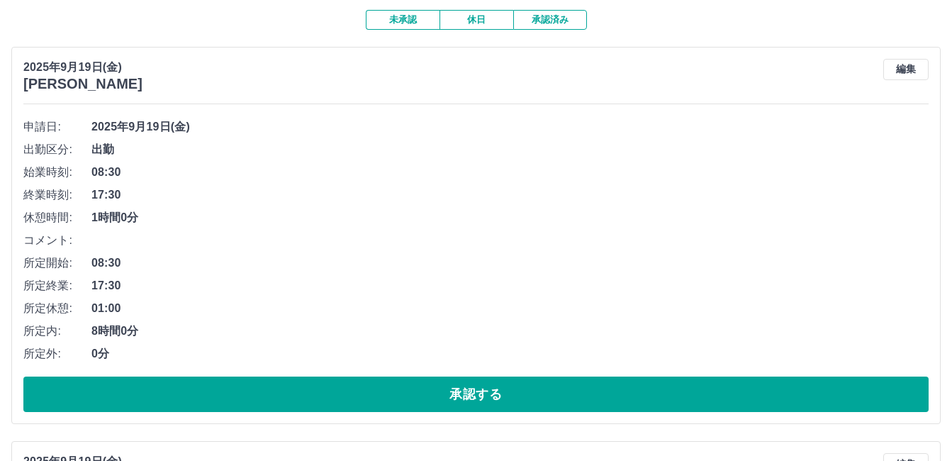
scroll to position [142, 0]
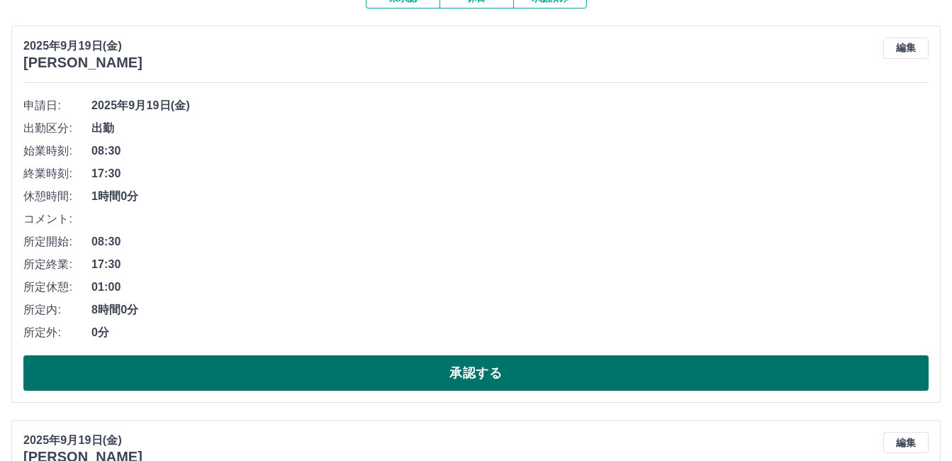
click at [377, 361] on button "承認する" at bounding box center [475, 372] width 905 height 35
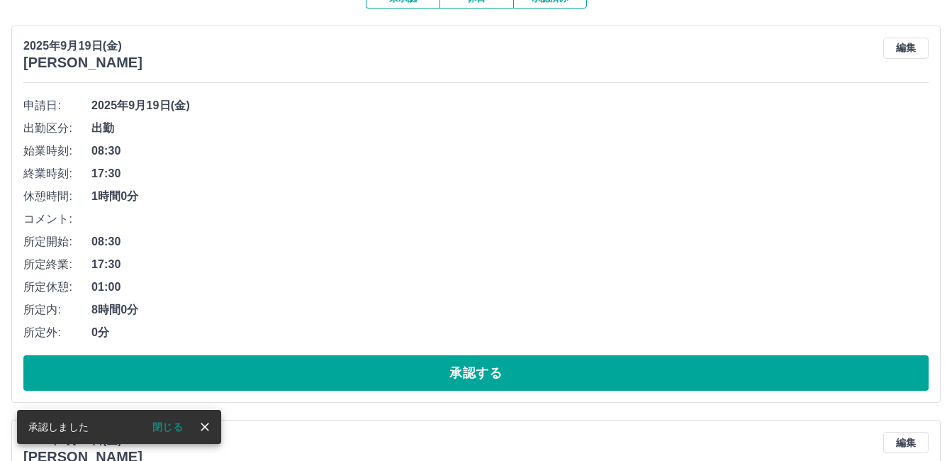
click at [377, 361] on button "承認する" at bounding box center [475, 372] width 905 height 35
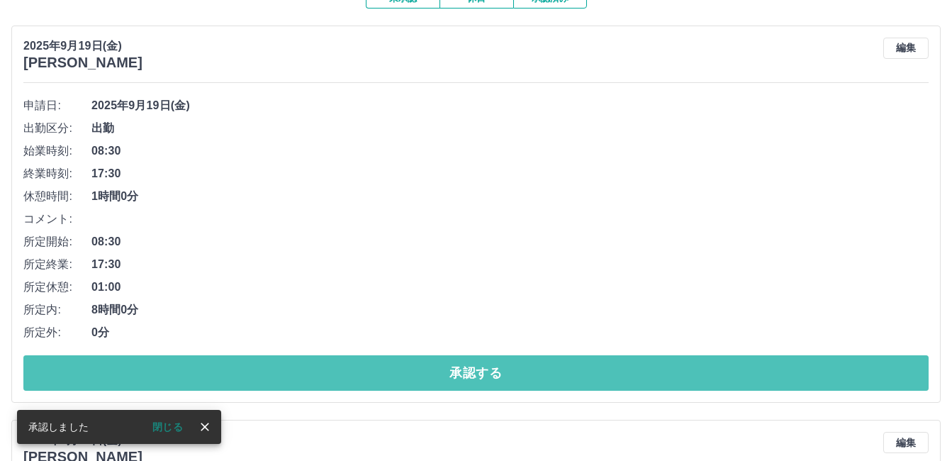
click at [377, 361] on button "承認する" at bounding box center [475, 372] width 905 height 35
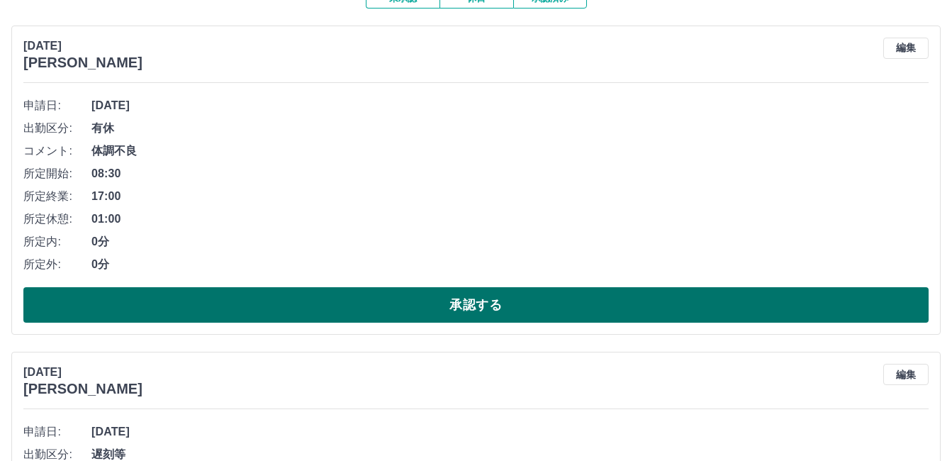
click at [462, 300] on button "承認する" at bounding box center [475, 304] width 905 height 35
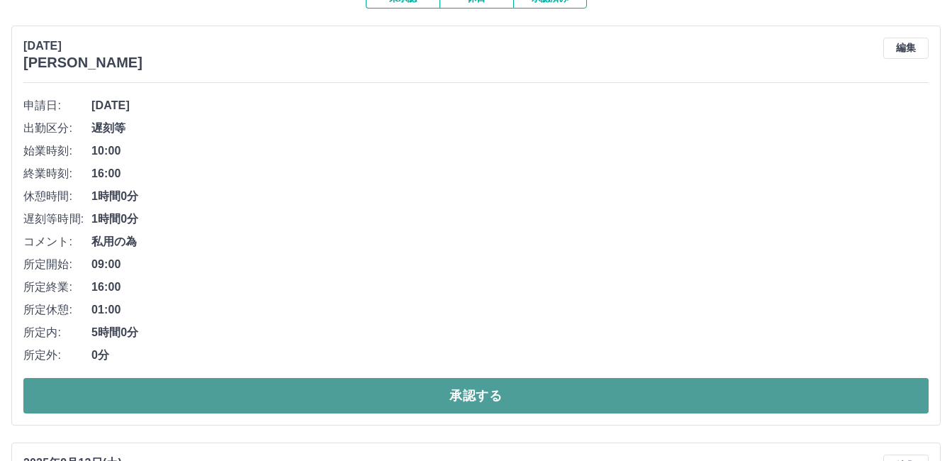
click at [399, 399] on button "承認する" at bounding box center [475, 395] width 905 height 35
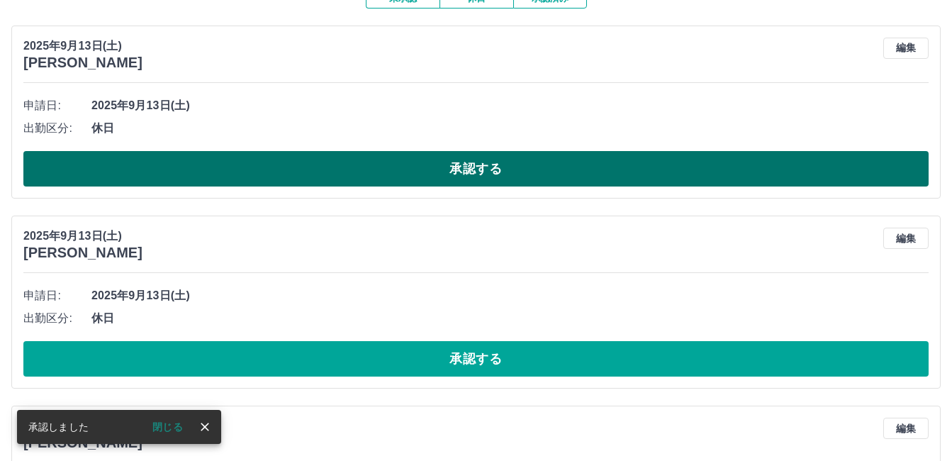
click at [388, 158] on button "承認する" at bounding box center [475, 168] width 905 height 35
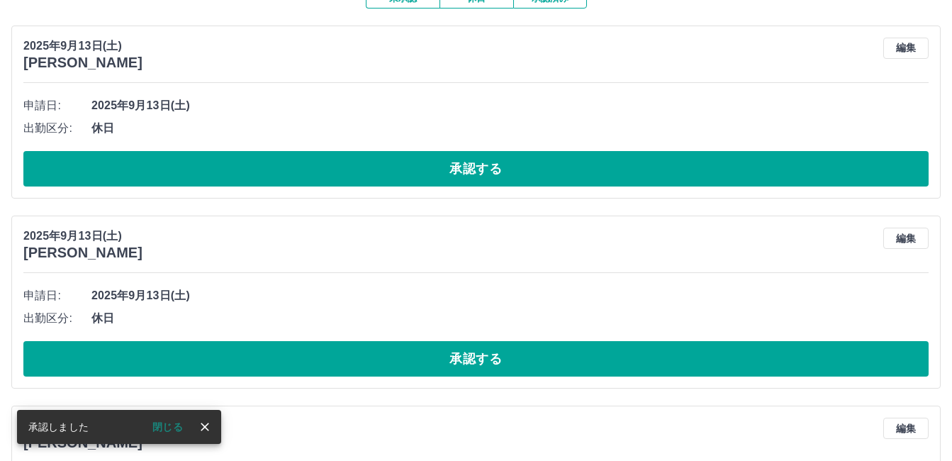
click at [388, 158] on button "承認する" at bounding box center [475, 168] width 905 height 35
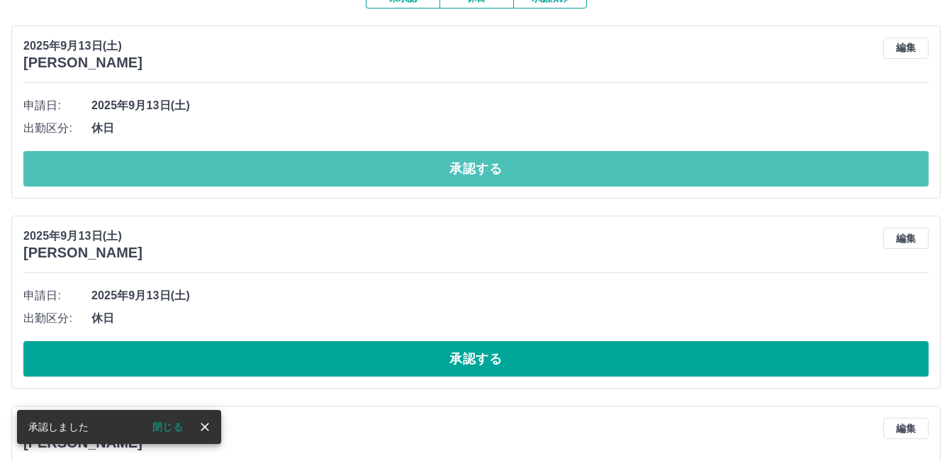
click at [385, 181] on button "承認する" at bounding box center [475, 168] width 905 height 35
click at [408, 156] on button "承認する" at bounding box center [475, 168] width 905 height 35
click at [406, 160] on button "承認する" at bounding box center [475, 168] width 905 height 35
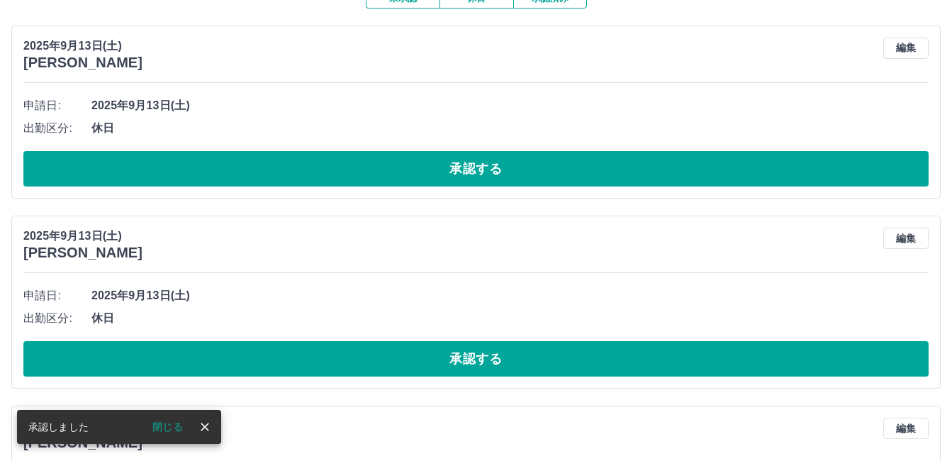
click at [411, 160] on button "承認する" at bounding box center [475, 168] width 905 height 35
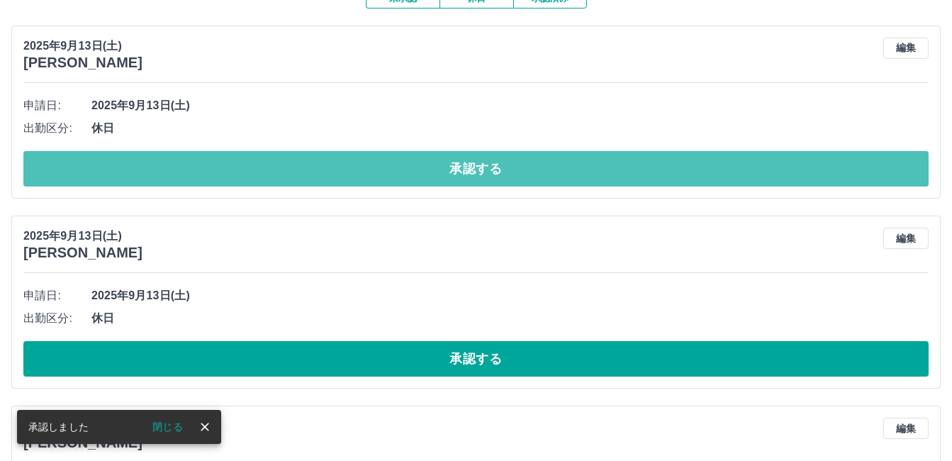
click at [411, 161] on button "承認する" at bounding box center [475, 168] width 905 height 35
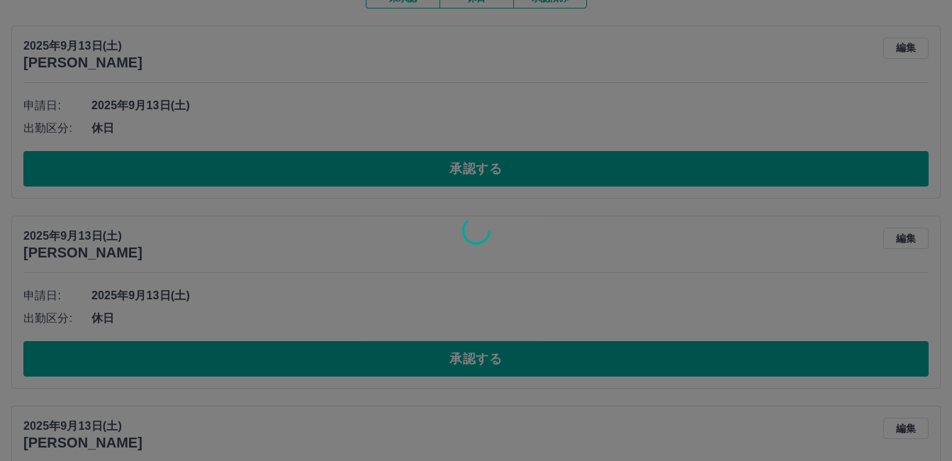
click at [408, 166] on div at bounding box center [476, 230] width 952 height 461
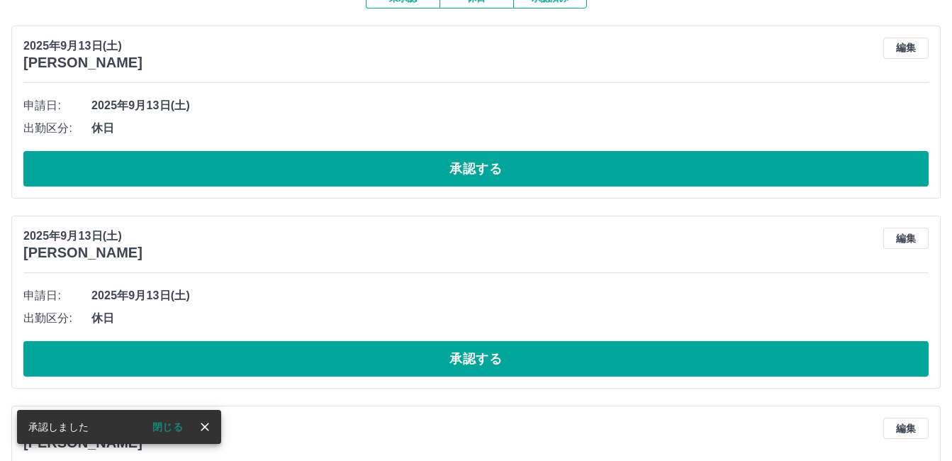
click at [408, 166] on button "承認する" at bounding box center [475, 168] width 905 height 35
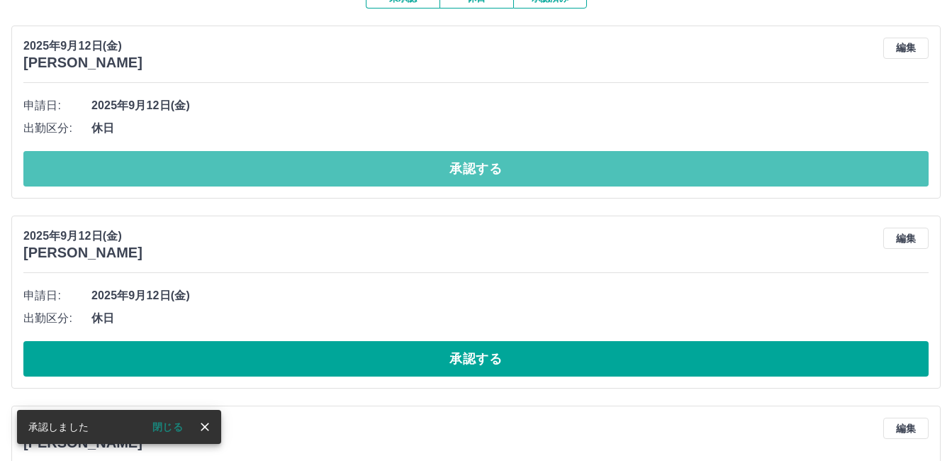
click at [408, 166] on button "承認する" at bounding box center [475, 168] width 905 height 35
click at [411, 163] on button "承認する" at bounding box center [475, 168] width 905 height 35
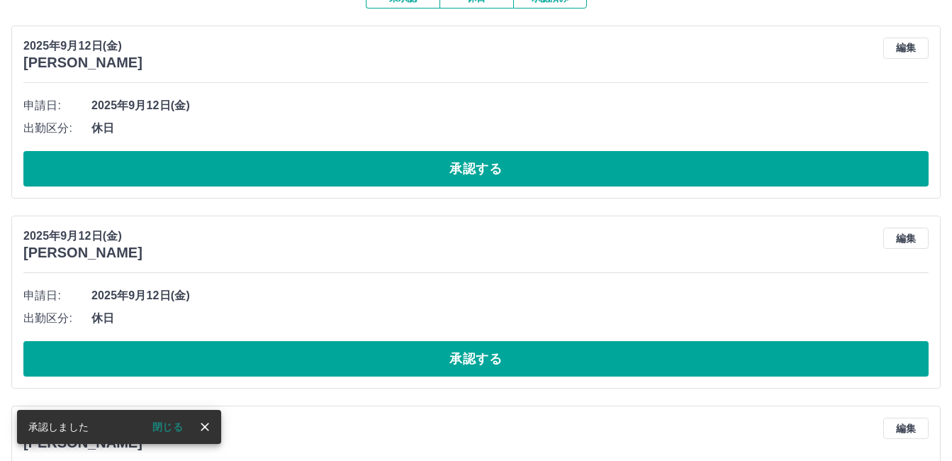
click at [410, 163] on div at bounding box center [476, 230] width 952 height 461
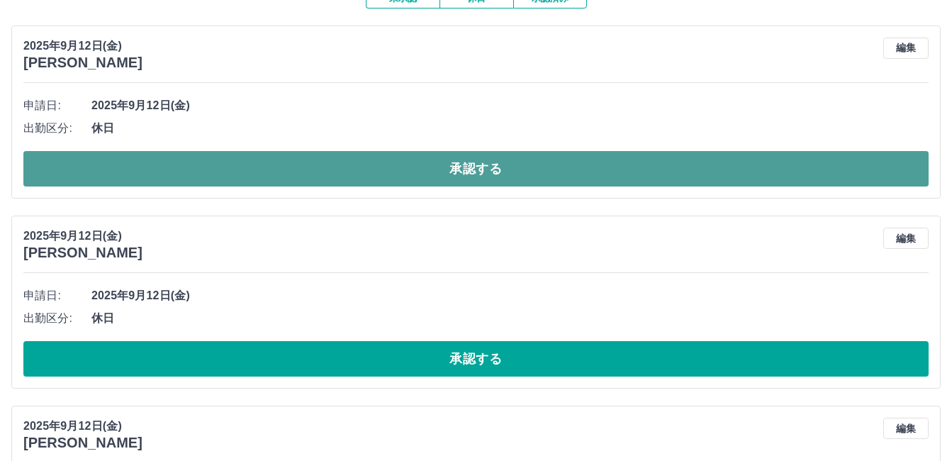
click at [410, 165] on button "承認する" at bounding box center [475, 168] width 905 height 35
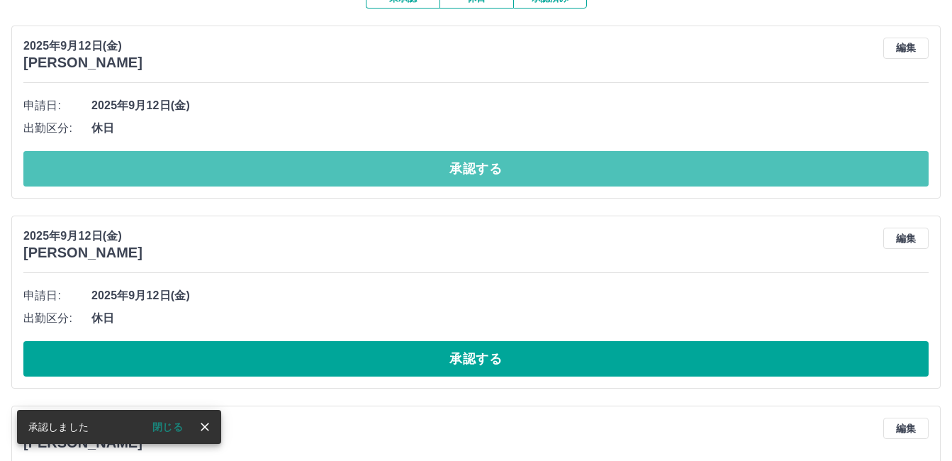
click at [410, 165] on button "承認する" at bounding box center [475, 168] width 905 height 35
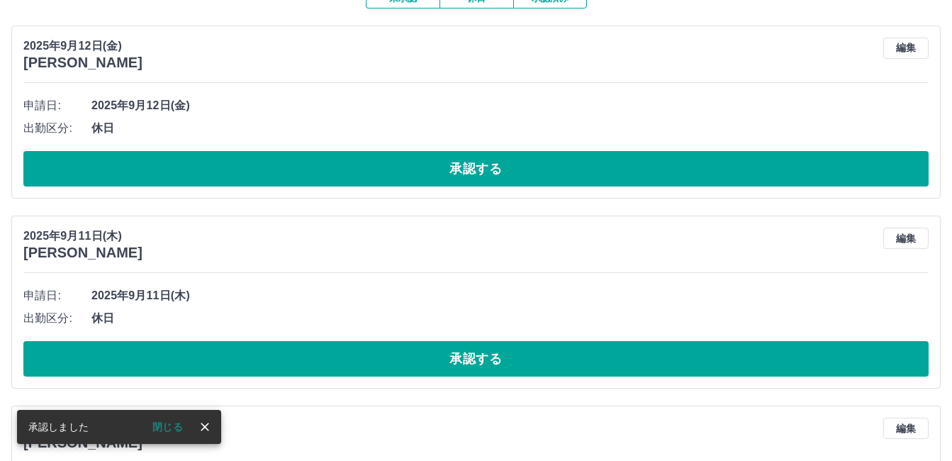
click at [435, 162] on button "承認する" at bounding box center [475, 168] width 905 height 35
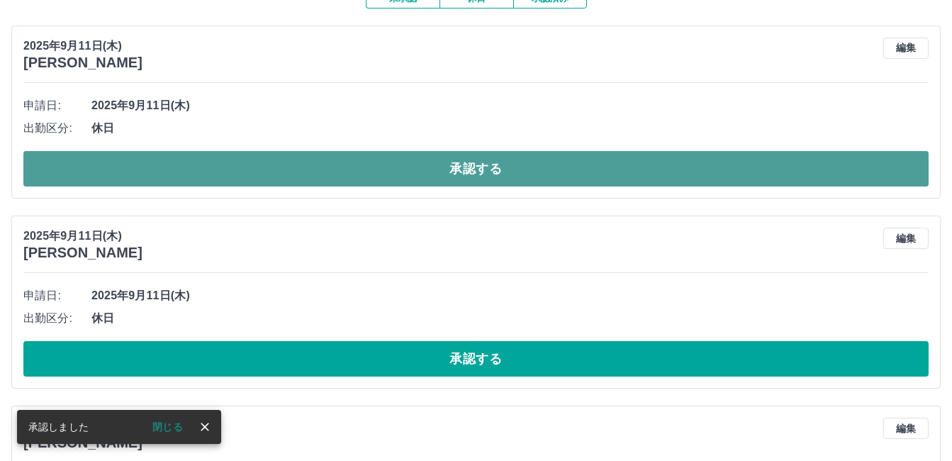
click at [438, 162] on button "承認する" at bounding box center [475, 168] width 905 height 35
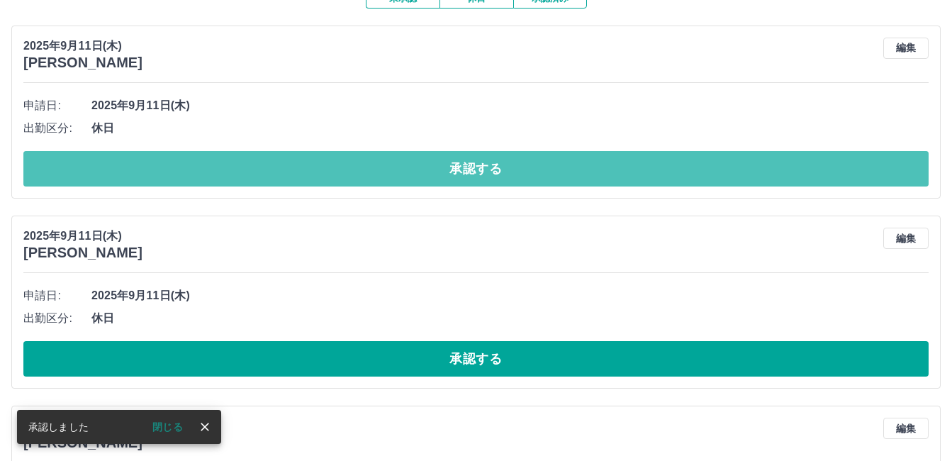
click at [432, 162] on button "承認する" at bounding box center [475, 168] width 905 height 35
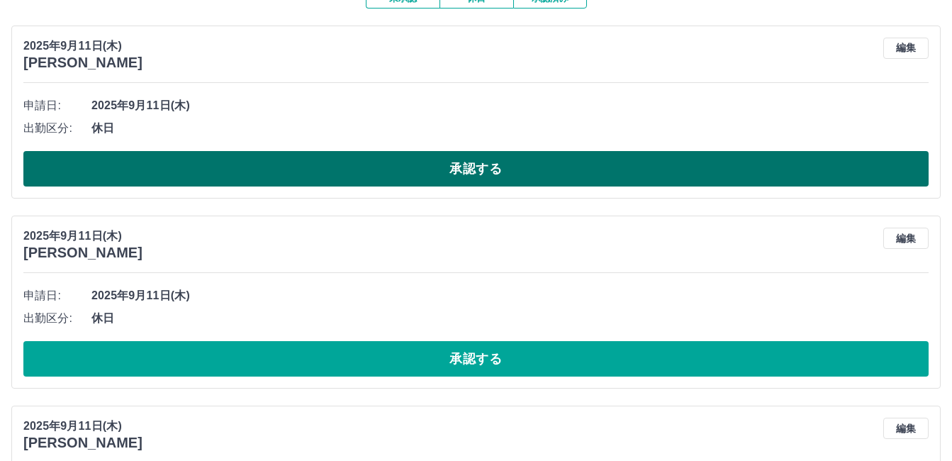
click at [433, 164] on button "承認する" at bounding box center [475, 168] width 905 height 35
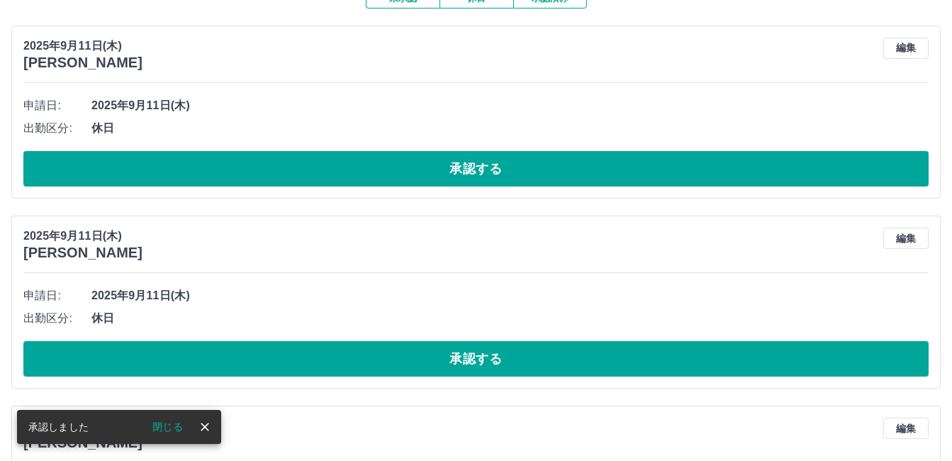
click at [434, 164] on button "承認する" at bounding box center [475, 168] width 905 height 35
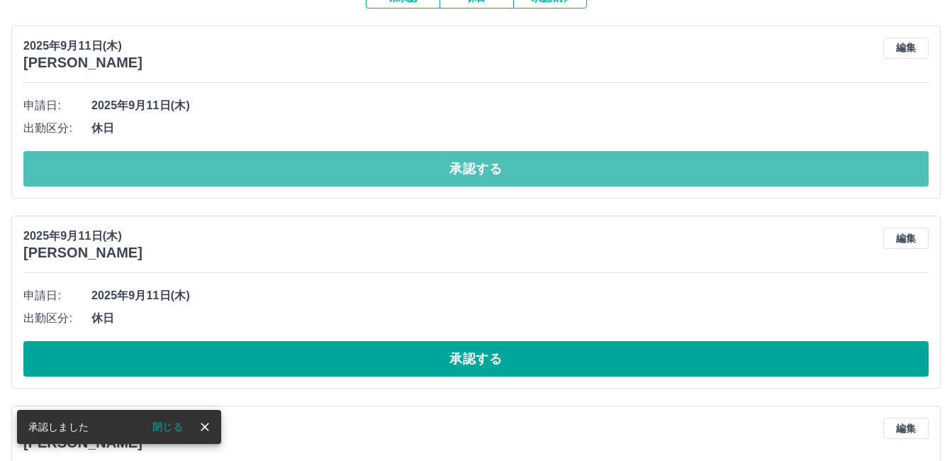
click at [429, 164] on button "承認する" at bounding box center [475, 168] width 905 height 35
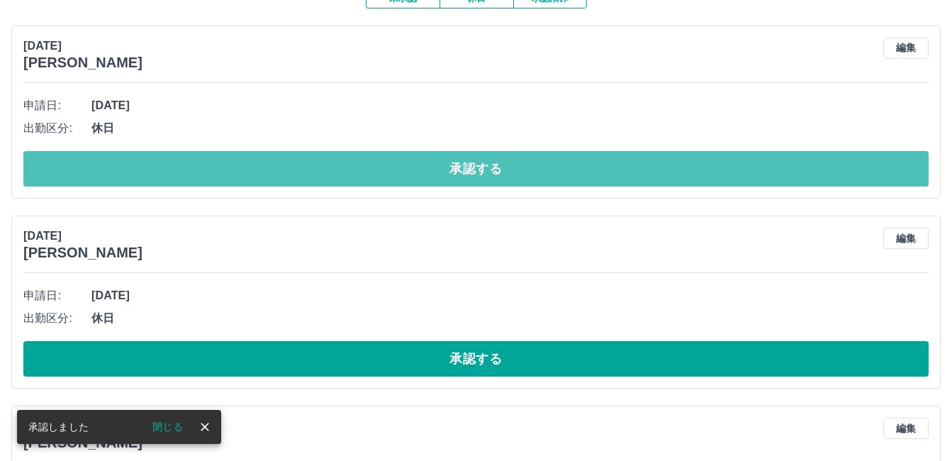
click at [429, 164] on button "承認する" at bounding box center [475, 168] width 905 height 35
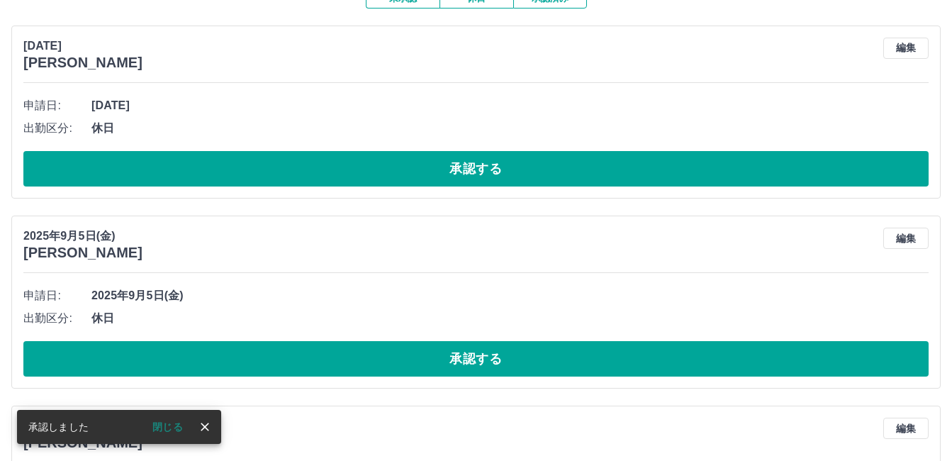
click at [429, 164] on button "承認する" at bounding box center [475, 168] width 905 height 35
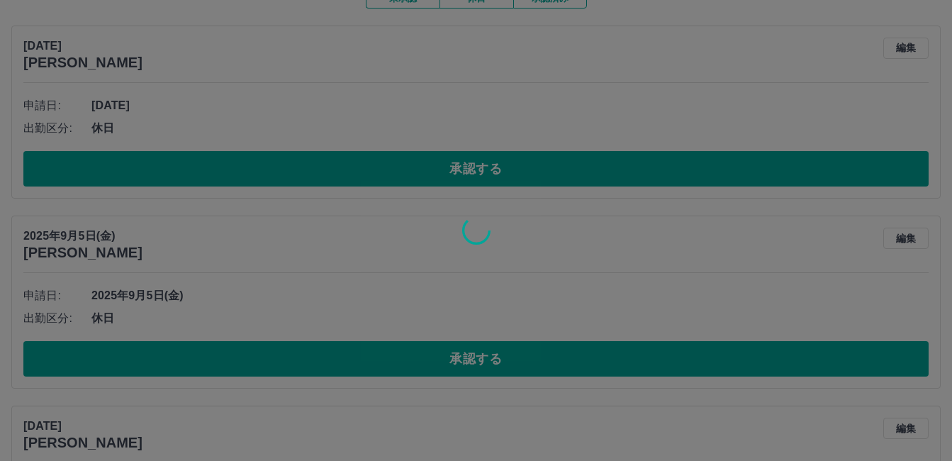
click at [429, 164] on div at bounding box center [476, 230] width 952 height 461
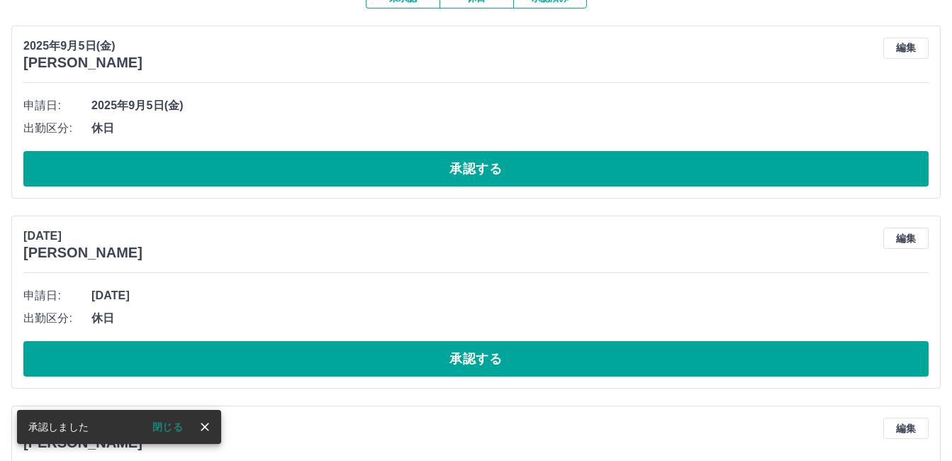
click at [429, 164] on button "承認する" at bounding box center [475, 168] width 905 height 35
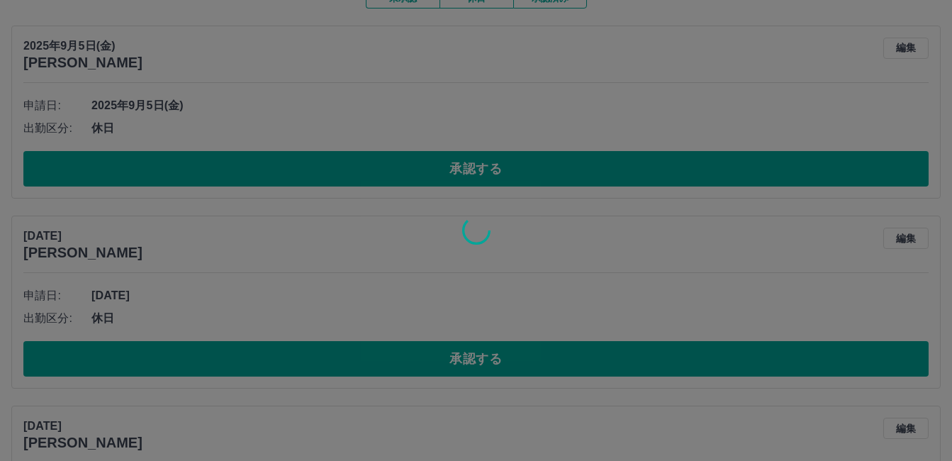
click at [430, 171] on div at bounding box center [476, 230] width 952 height 461
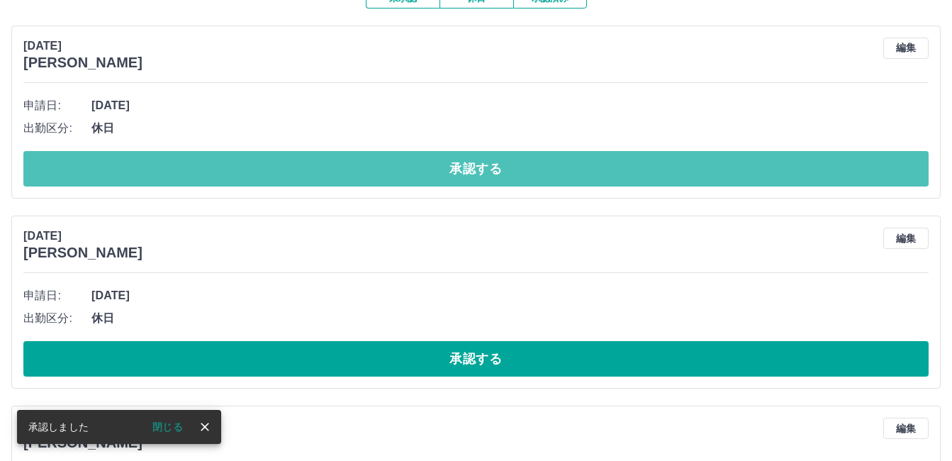
click at [430, 171] on button "承認する" at bounding box center [475, 168] width 905 height 35
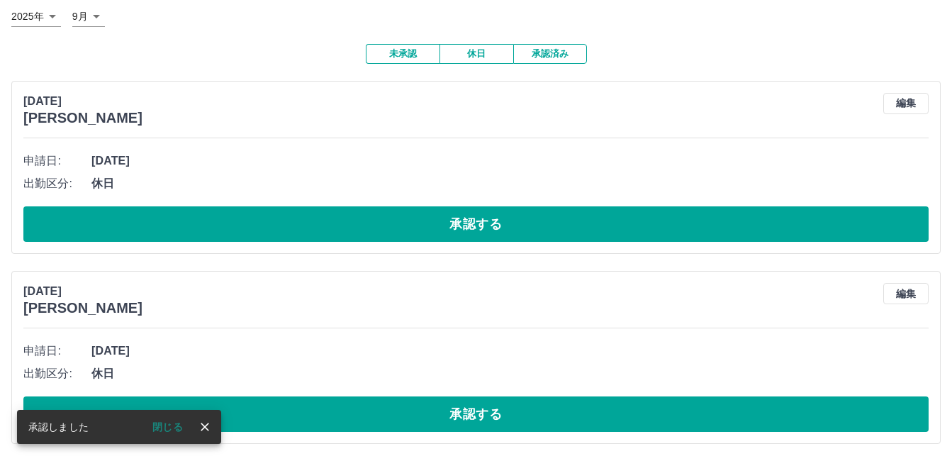
scroll to position [87, 0]
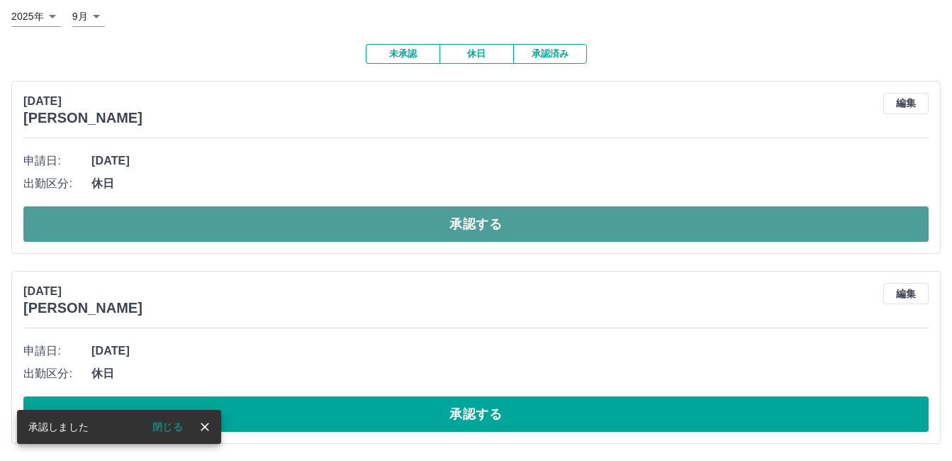
click at [409, 219] on button "承認する" at bounding box center [475, 223] width 905 height 35
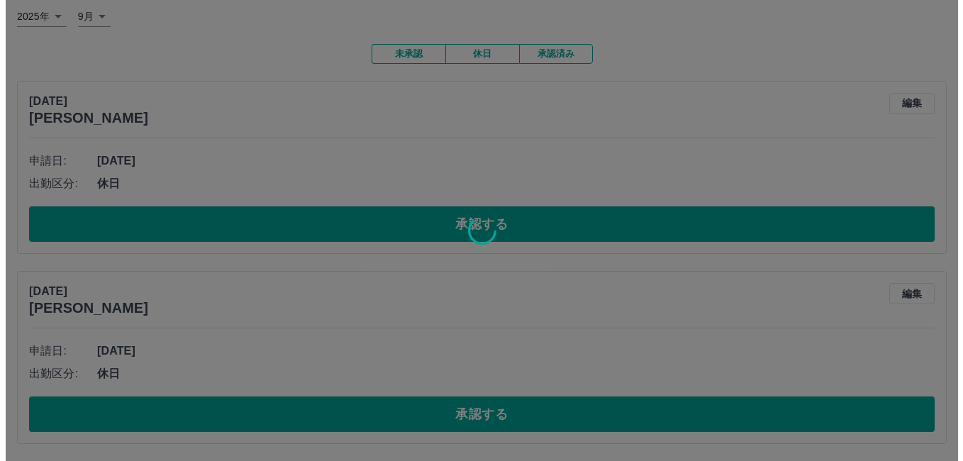
scroll to position [0, 0]
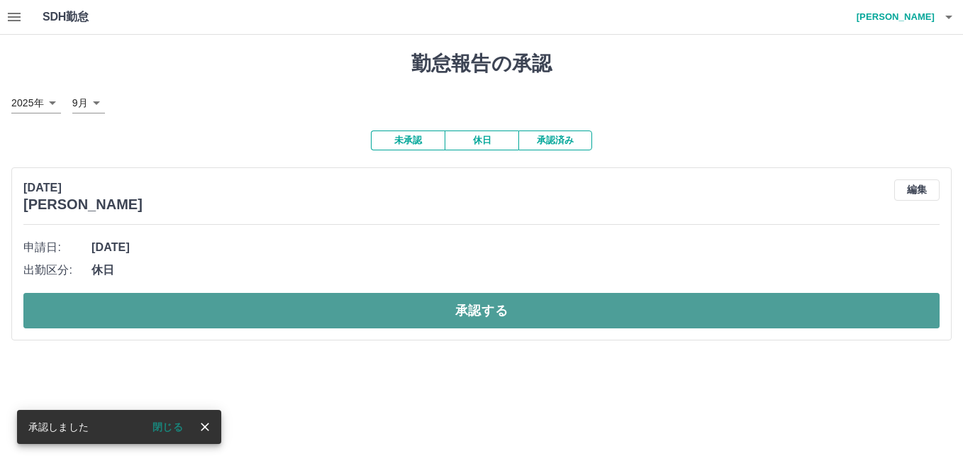
click at [377, 318] on button "承認する" at bounding box center [481, 310] width 916 height 35
